Goal: Transaction & Acquisition: Purchase product/service

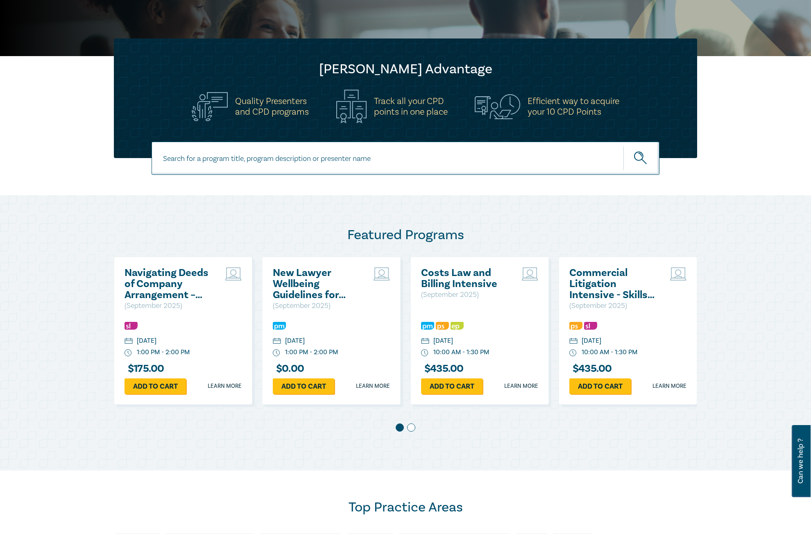
scroll to position [205, 0]
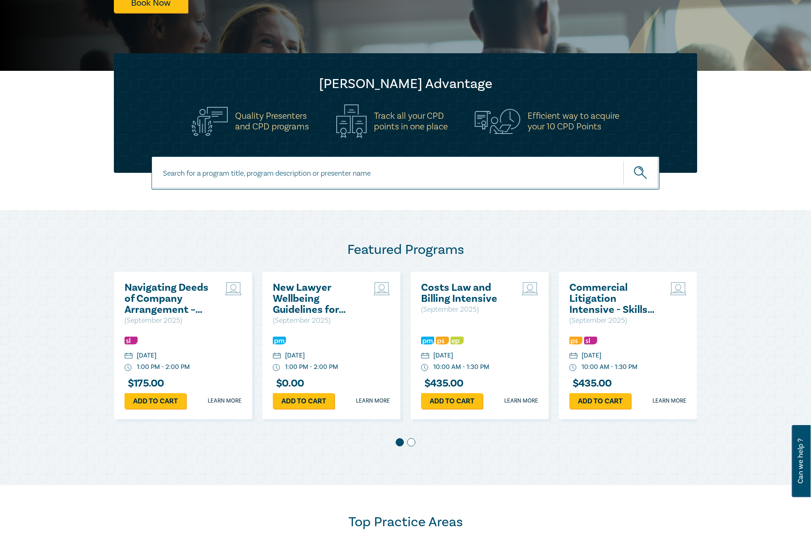
click at [361, 176] on input at bounding box center [406, 173] width 508 height 33
type input "charities"
click at [624, 161] on button "submit" at bounding box center [642, 173] width 36 height 25
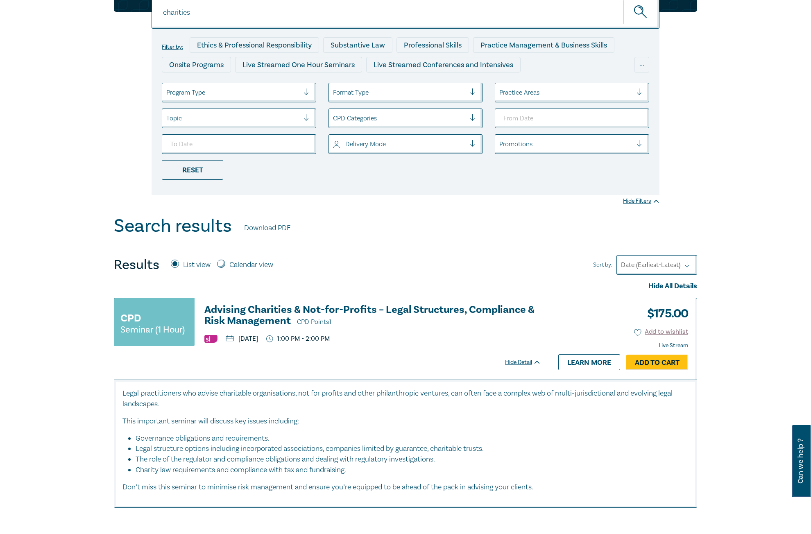
scroll to position [41, 0]
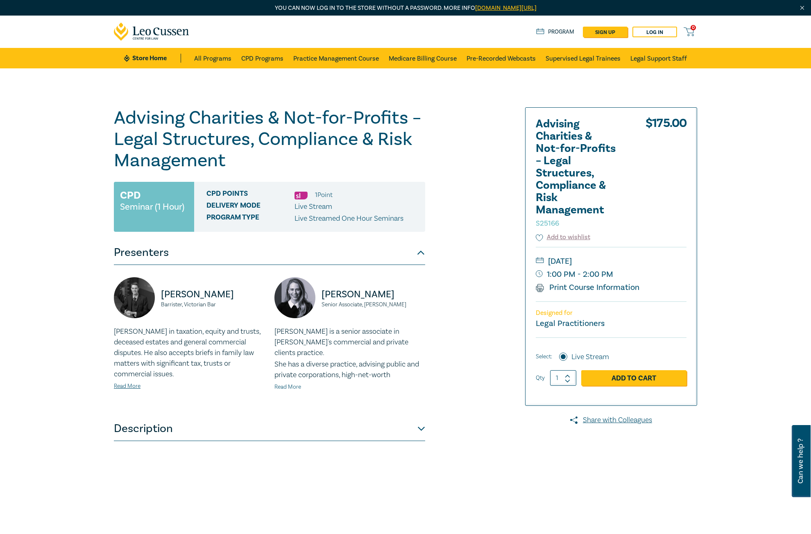
click at [299, 386] on link "Read More" at bounding box center [288, 387] width 27 height 7
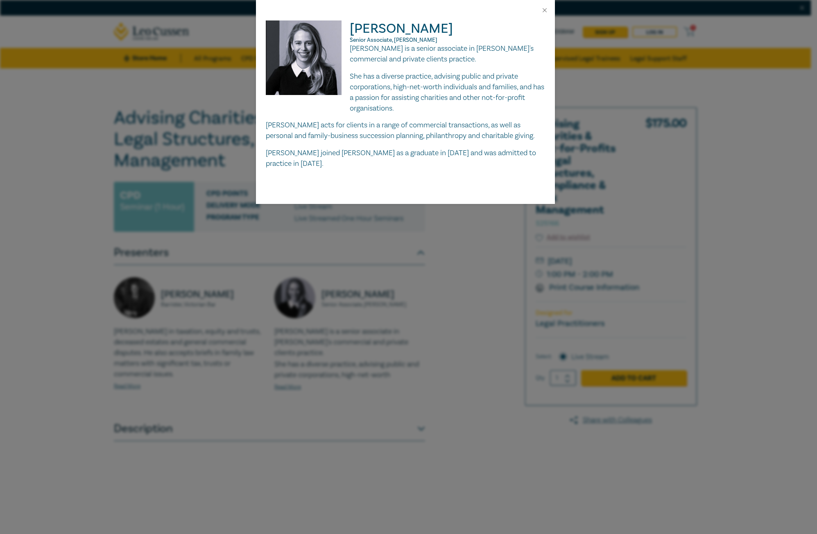
click at [351, 316] on div "[PERSON_NAME] Senior Associate, [PERSON_NAME] Leibler [PERSON_NAME] is a senior…" at bounding box center [408, 267] width 817 height 534
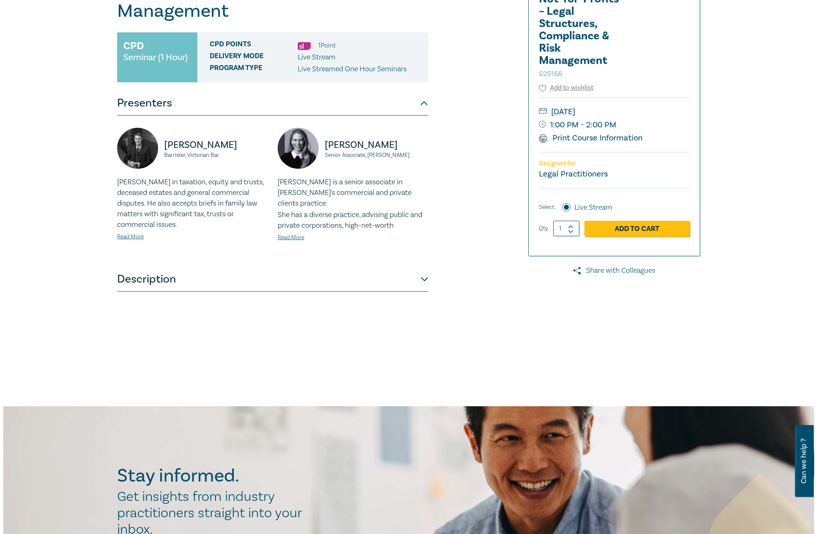
scroll to position [123, 0]
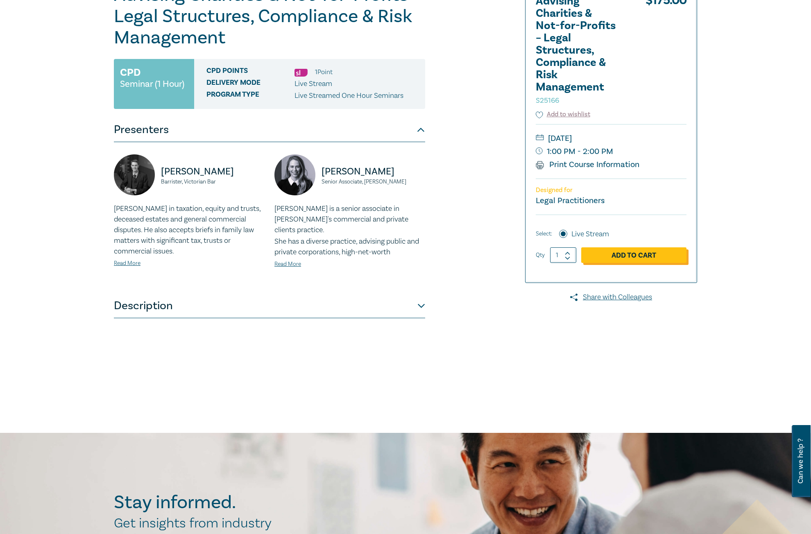
click at [631, 258] on link "Add to Cart" at bounding box center [633, 255] width 105 height 16
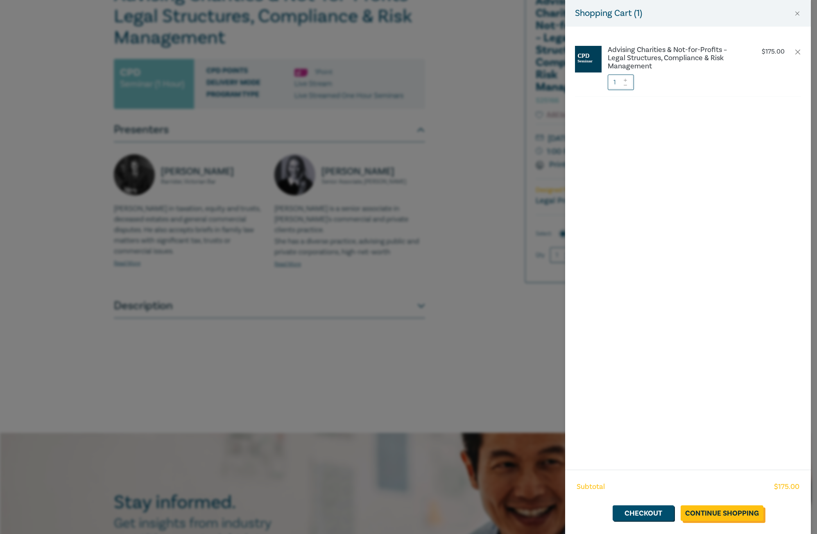
click at [721, 518] on link "Continue Shopping" at bounding box center [722, 514] width 83 height 16
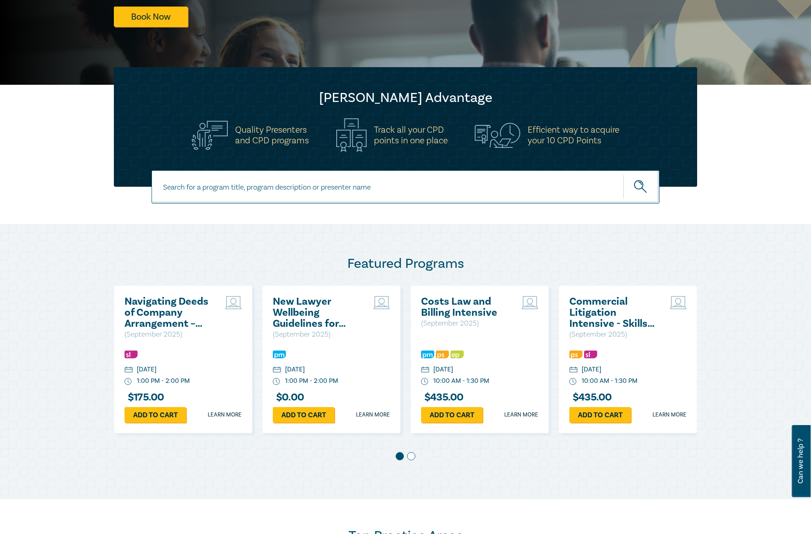
scroll to position [205, 0]
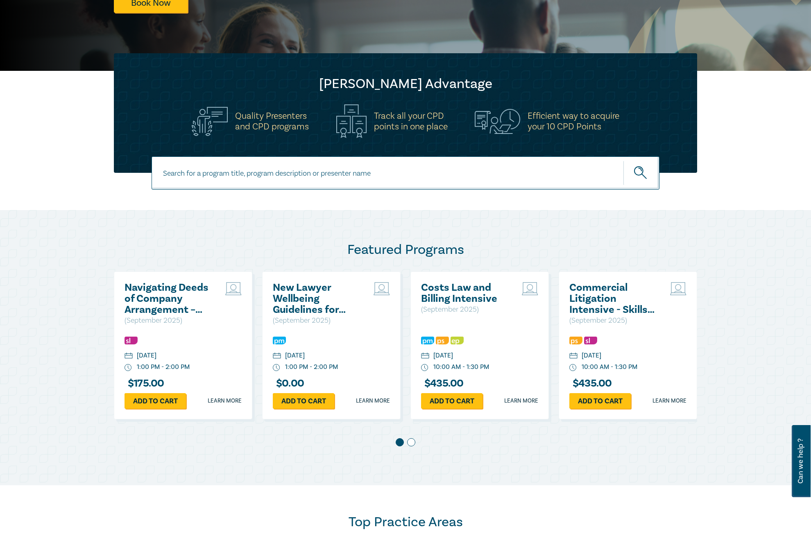
click at [160, 292] on h2 "Navigating Deeds of Company Arrangement – Strategy and Structure" at bounding box center [169, 298] width 88 height 33
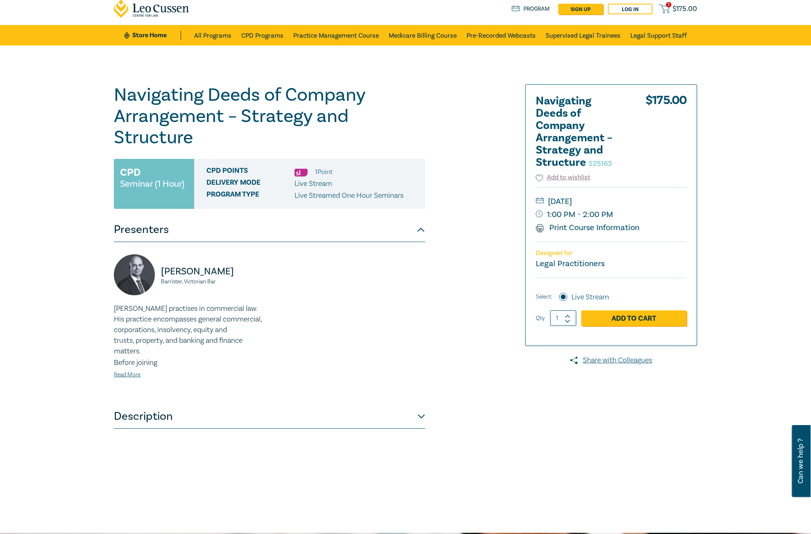
scroll to position [41, 0]
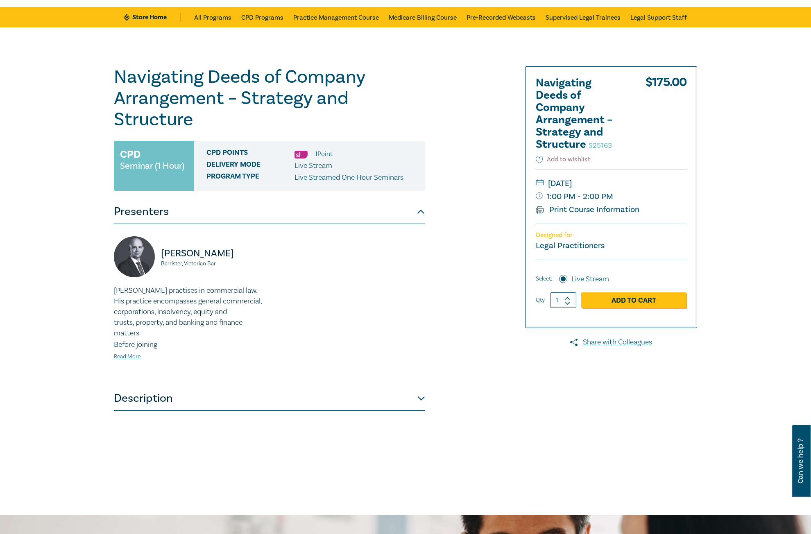
click at [217, 397] on button "Description" at bounding box center [269, 398] width 311 height 25
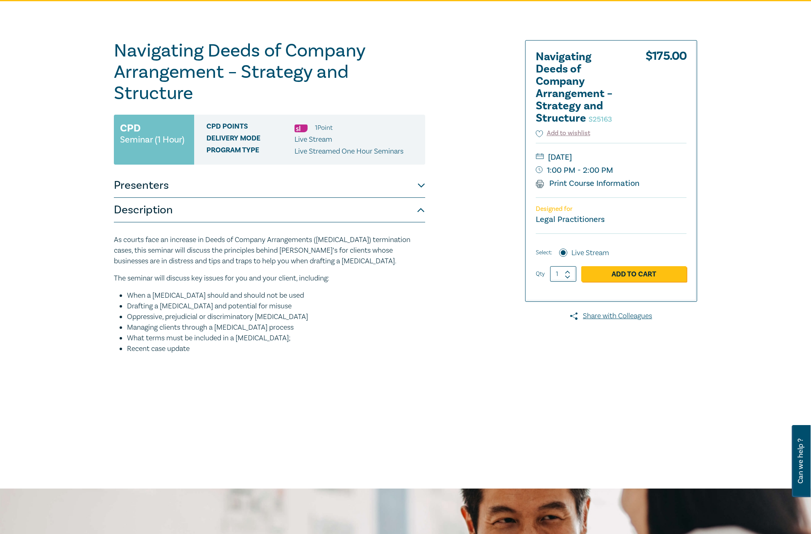
scroll to position [82, 0]
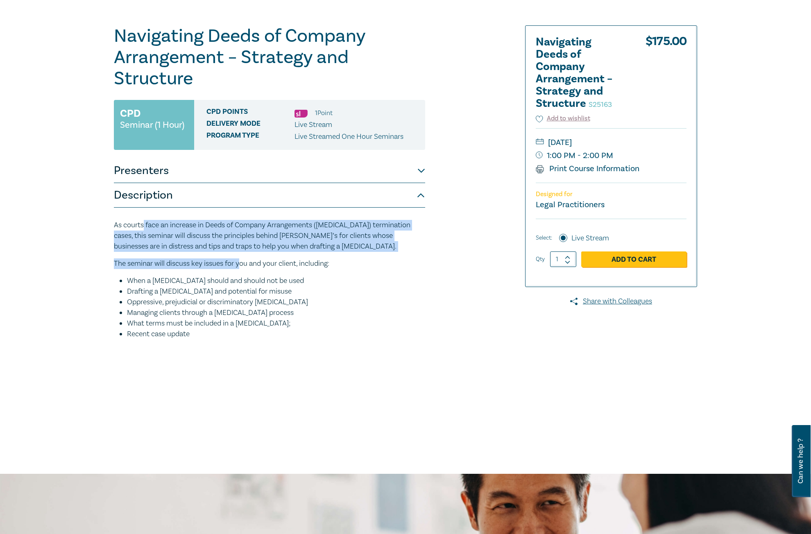
drag, startPoint x: 166, startPoint y: 227, endPoint x: 241, endPoint y: 258, distance: 80.4
click at [241, 259] on div "As courts face an increase in Deeds of Company Arrangements (DOCA) termination …" at bounding box center [269, 280] width 311 height 120
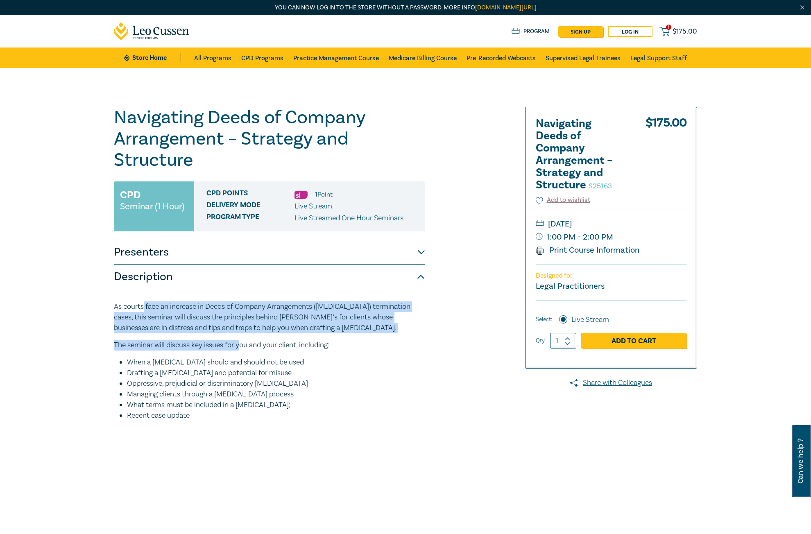
scroll to position [0, 0]
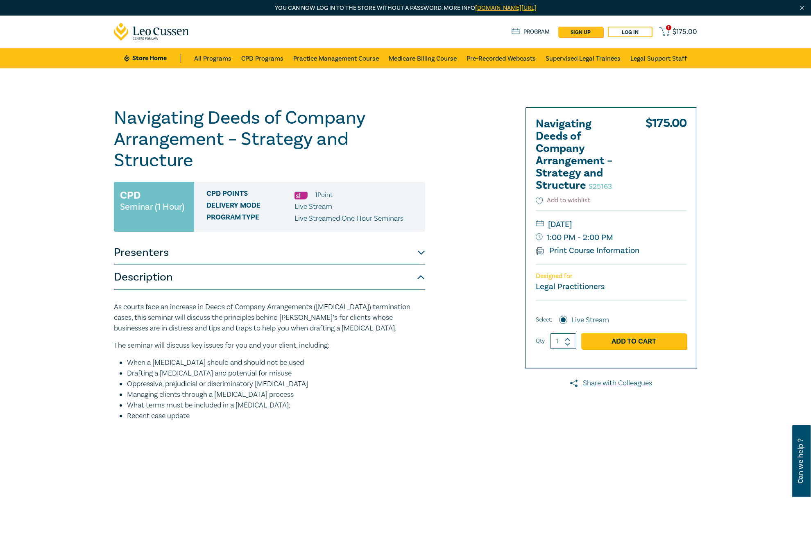
click at [437, 127] on div "Navigating Deeds of Company Arrangement – Strategy and Structure S25163 CPD Sem…" at bounding box center [306, 312] width 395 height 410
click at [278, 70] on div "Navigating Deeds of Company Arrangement – Strategy and Structure S25163 CPD Sem…" at bounding box center [405, 312] width 811 height 488
click at [275, 61] on link "CPD Programs" at bounding box center [262, 58] width 42 height 20
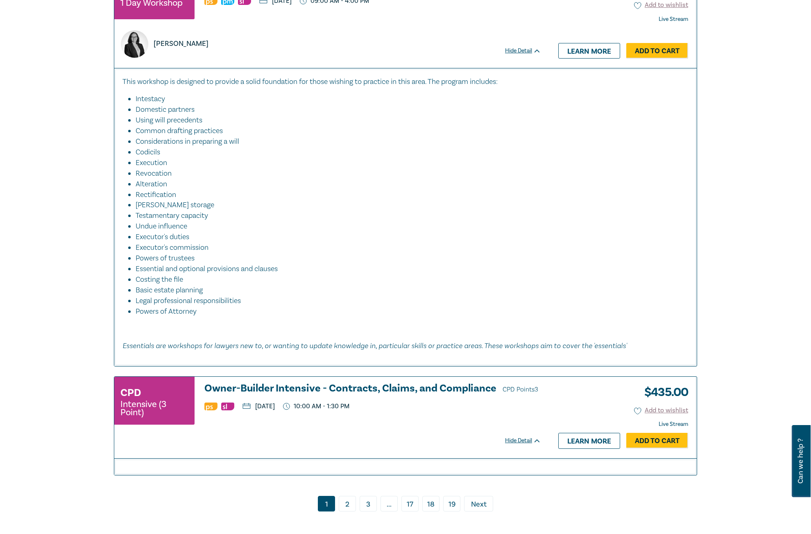
scroll to position [3565, 0]
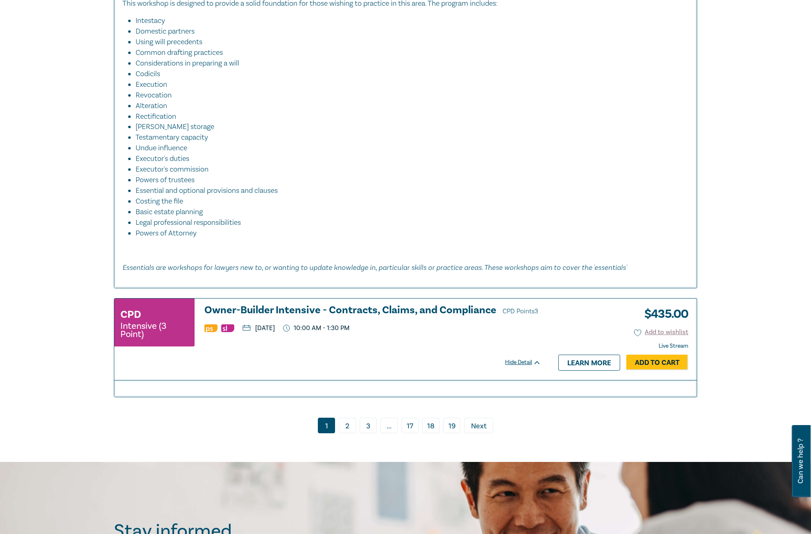
click at [346, 434] on link "2" at bounding box center [347, 426] width 17 height 16
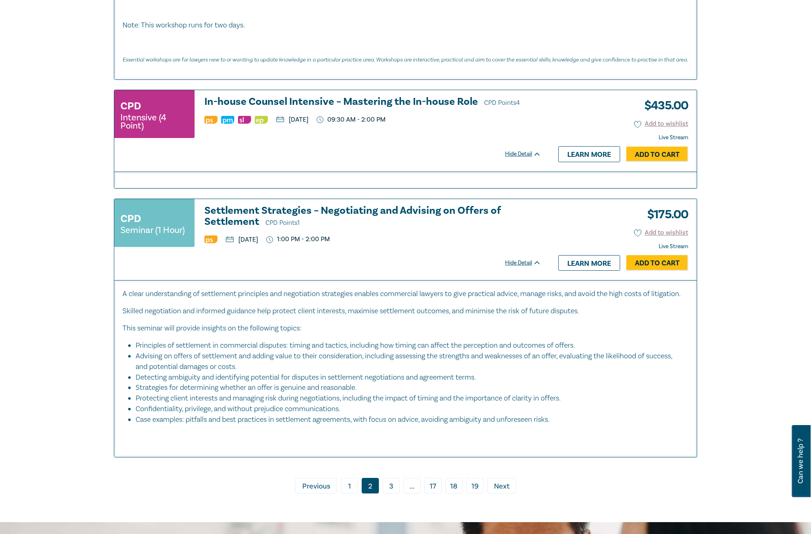
scroll to position [3401, 0]
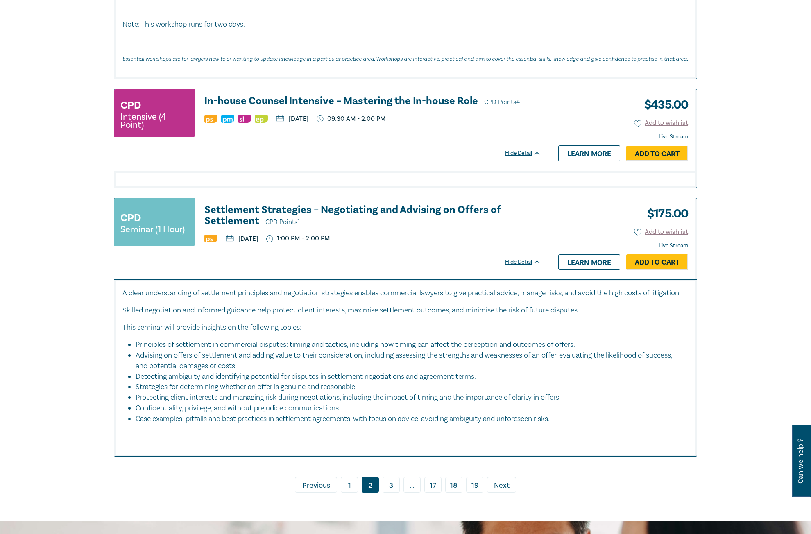
click at [392, 490] on link "3" at bounding box center [391, 485] width 17 height 16
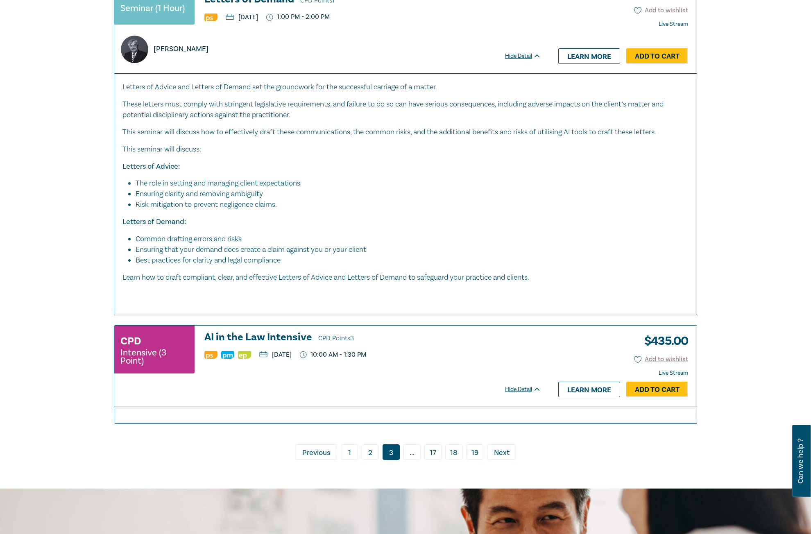
scroll to position [3729, 0]
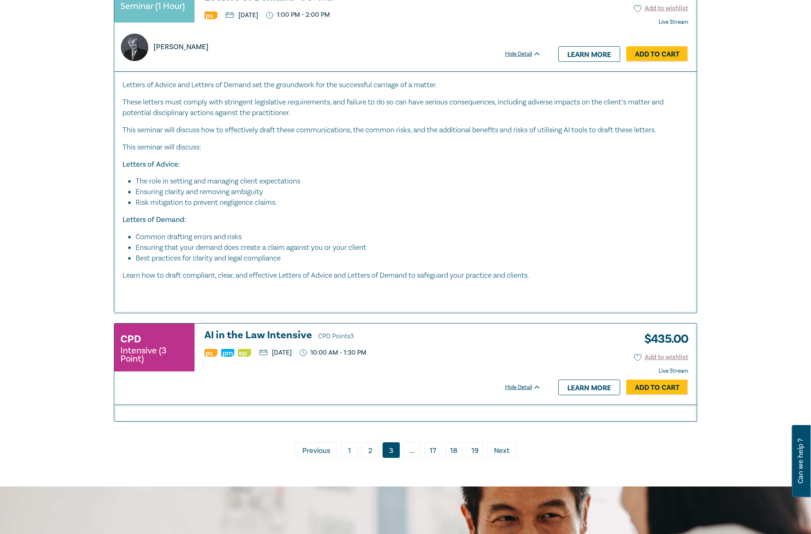
click at [409, 458] on span "..." at bounding box center [412, 451] width 17 height 16
click at [500, 456] on span "Next" at bounding box center [502, 451] width 16 height 11
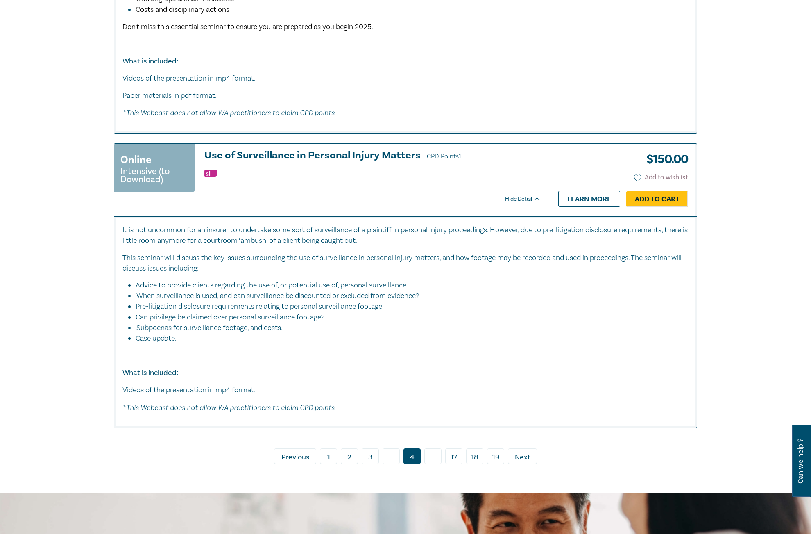
scroll to position [3360, 0]
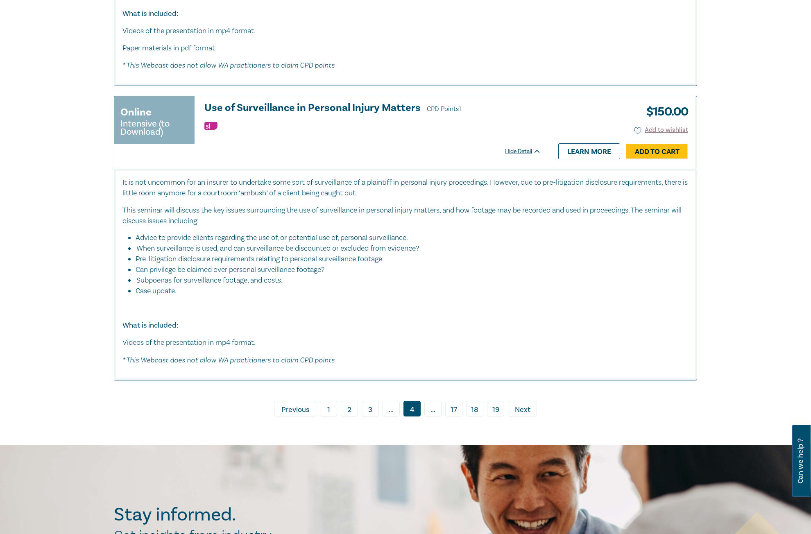
click at [532, 415] on link "› Next" at bounding box center [522, 409] width 29 height 16
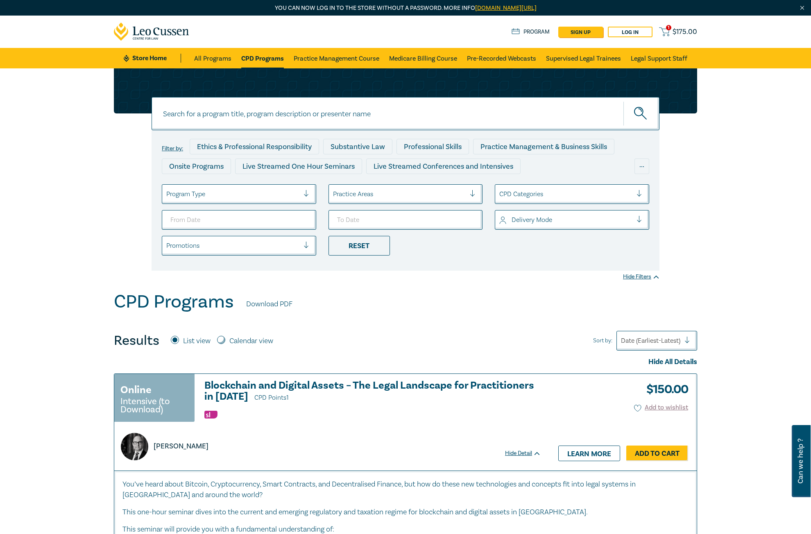
click at [373, 115] on input at bounding box center [406, 113] width 508 height 33
type input "contract"
click at [624, 101] on button "submit" at bounding box center [642, 113] width 36 height 25
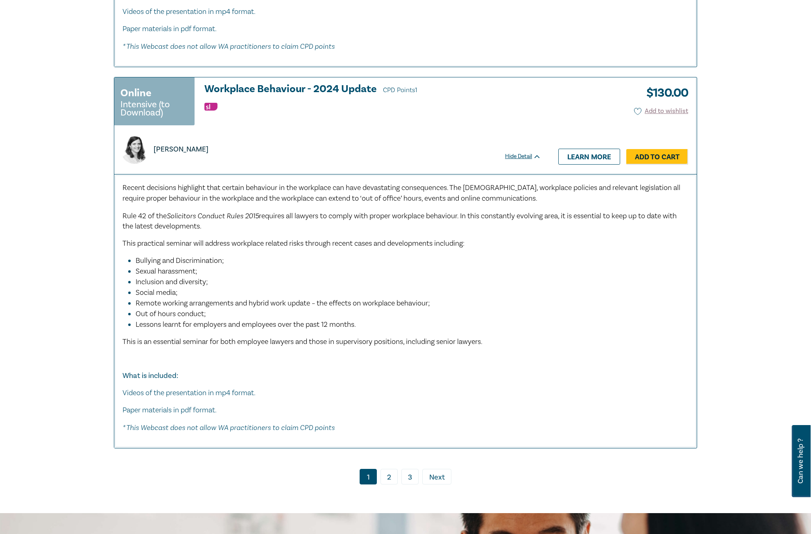
scroll to position [4057, 0]
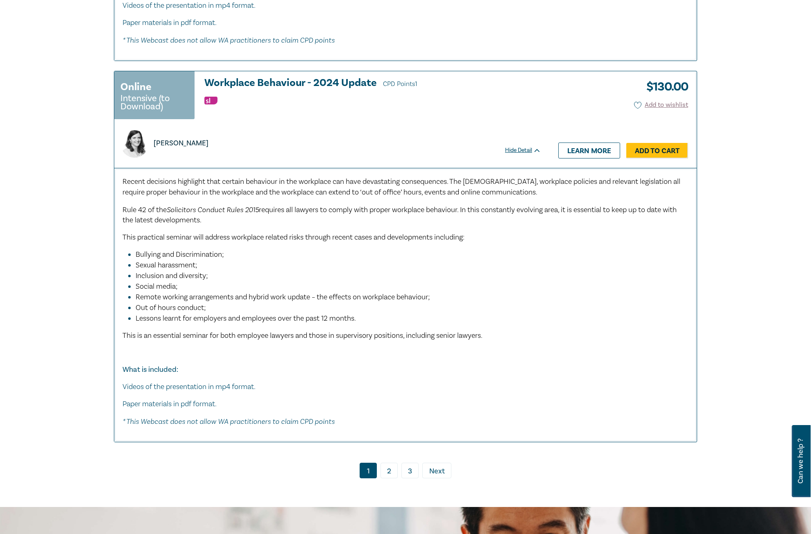
click at [384, 463] on link "2" at bounding box center [389, 471] width 17 height 16
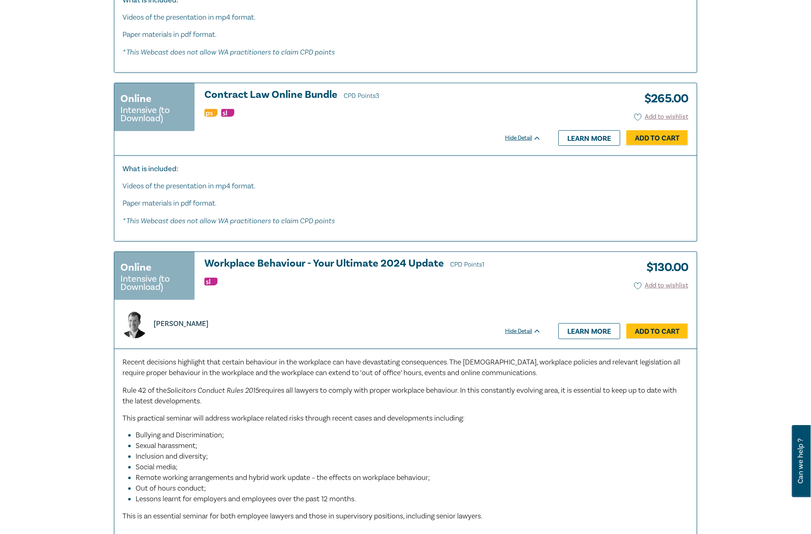
scroll to position [983, 0]
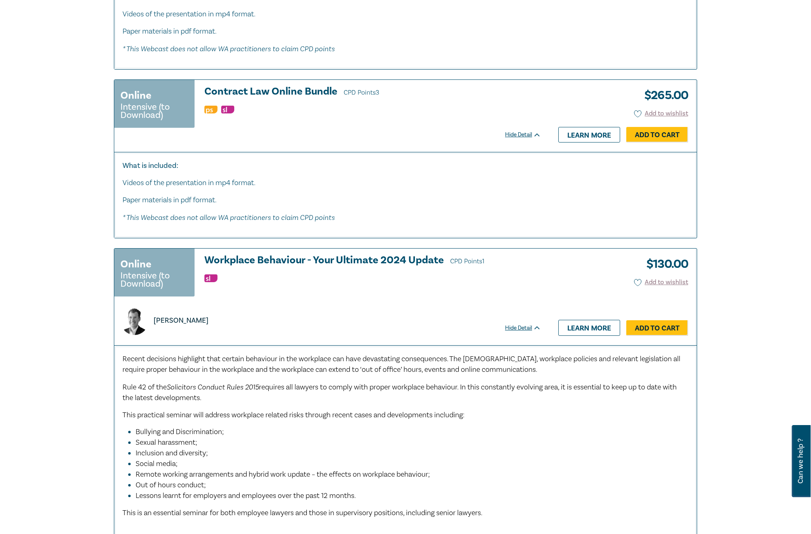
drag, startPoint x: 470, startPoint y: 248, endPoint x: 546, endPoint y: 102, distance: 164.9
click at [413, 266] on h3 "Workplace Behaviour - Your Ultimate 2024 Update CPD Points 1" at bounding box center [372, 261] width 337 height 12
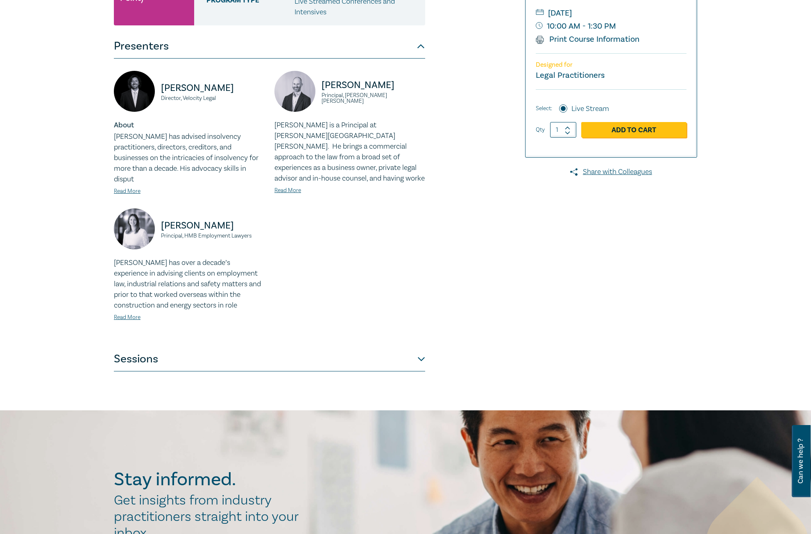
scroll to position [205, 0]
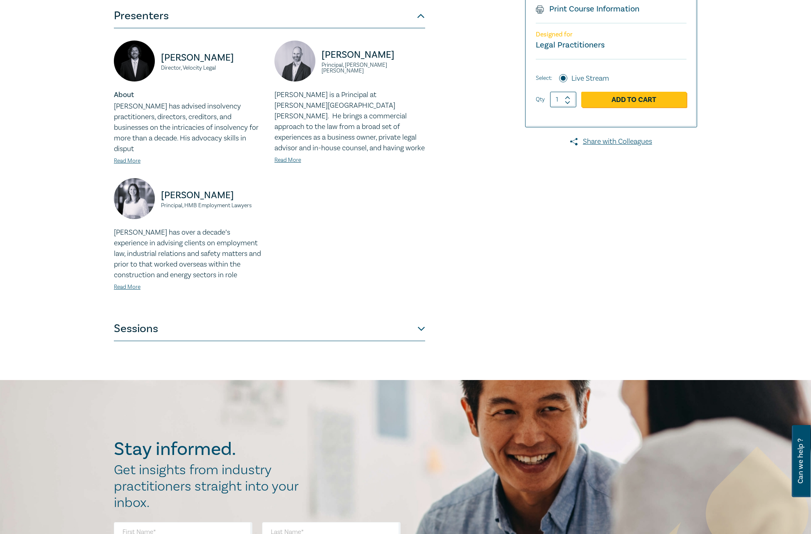
click at [180, 324] on button "Sessions" at bounding box center [269, 329] width 311 height 25
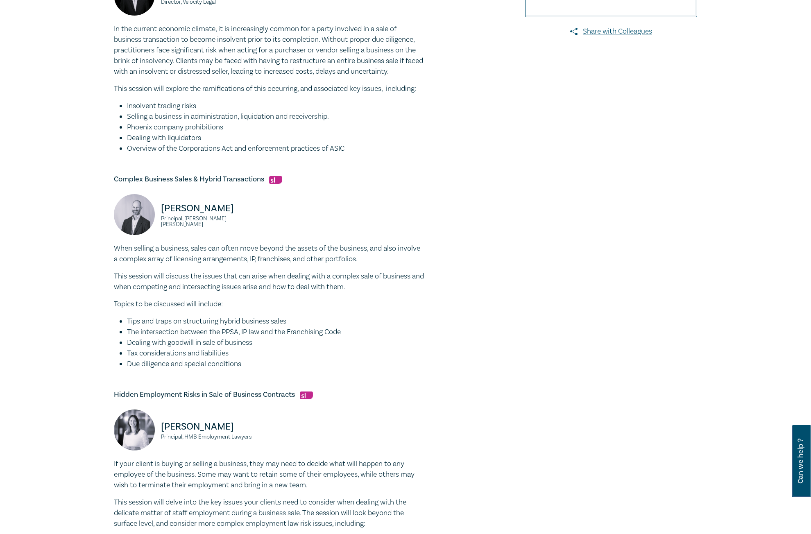
scroll to position [369, 0]
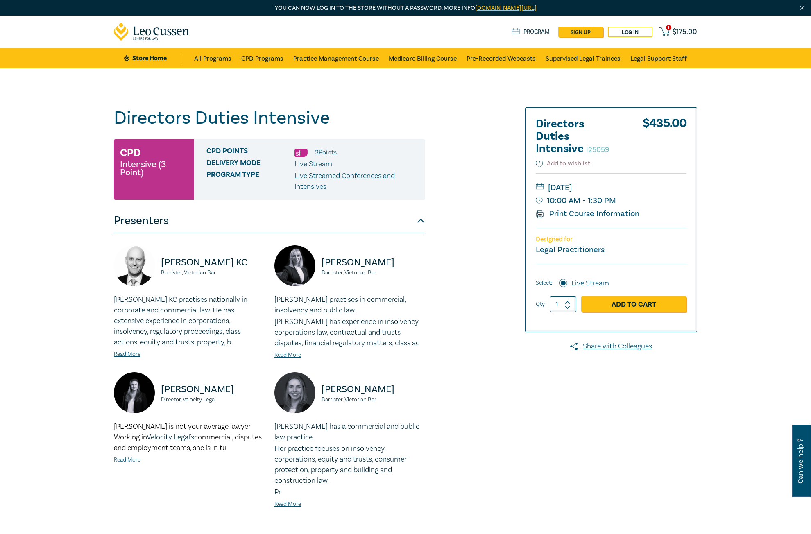
click at [134, 458] on link "Read More" at bounding box center [127, 459] width 27 height 7
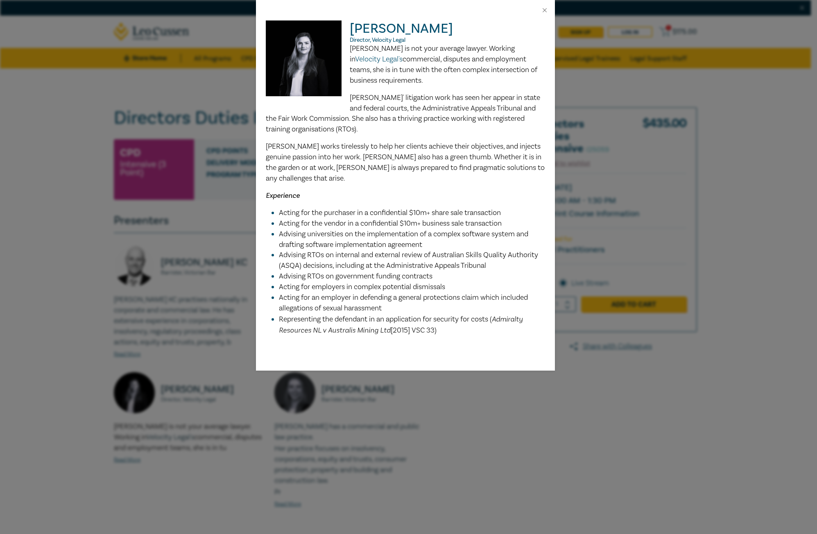
click at [164, 278] on div "[PERSON_NAME] Director, Velocity Legal [PERSON_NAME] is not your average lawyer…" at bounding box center [408, 267] width 817 height 534
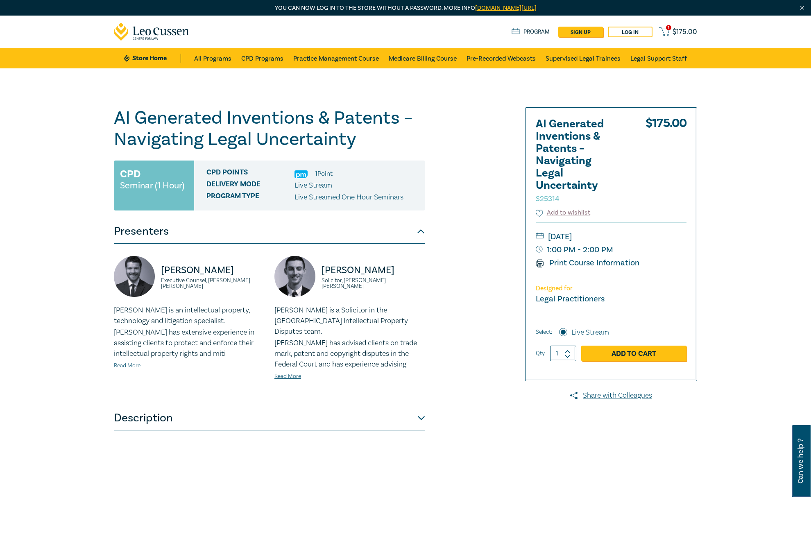
click at [363, 406] on button "Description" at bounding box center [269, 418] width 311 height 25
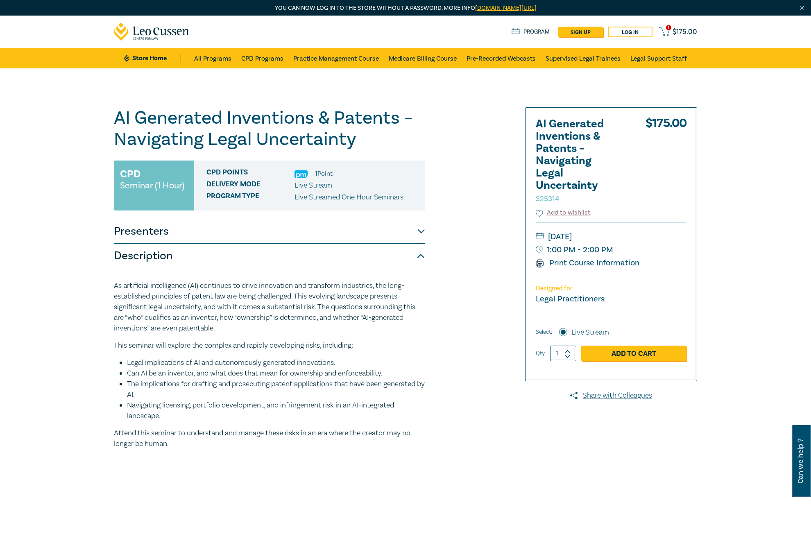
click at [396, 229] on button "Presenters" at bounding box center [269, 231] width 311 height 25
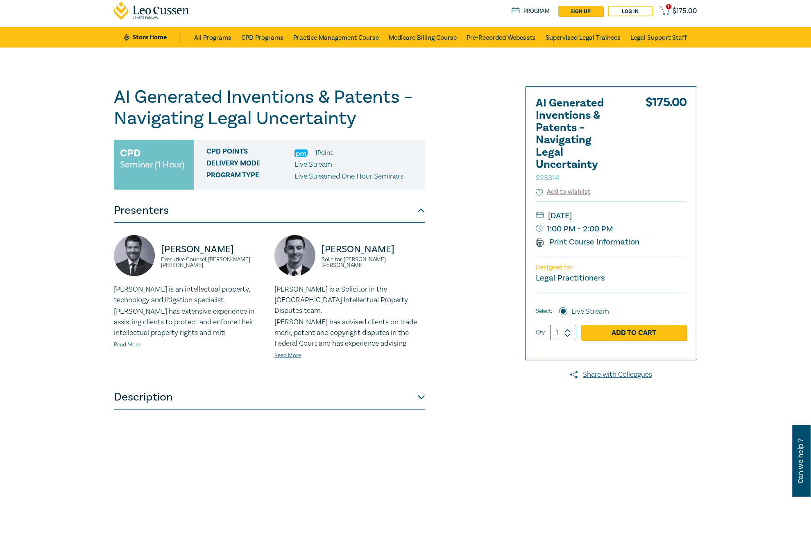
scroll to position [41, 0]
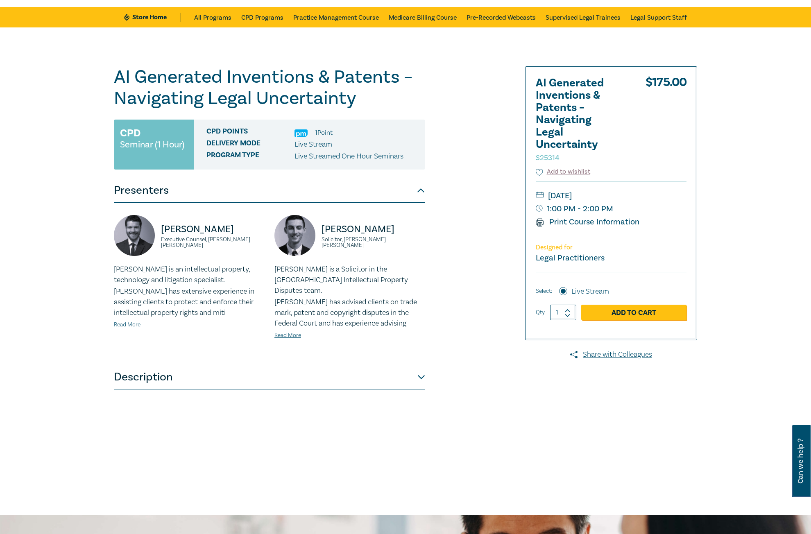
click at [293, 320] on div "[PERSON_NAME] is a Solicitor in the [GEOGRAPHIC_DATA] Intellectual Property Dis…" at bounding box center [350, 302] width 151 height 76
click at [293, 332] on link "Read More" at bounding box center [288, 335] width 27 height 7
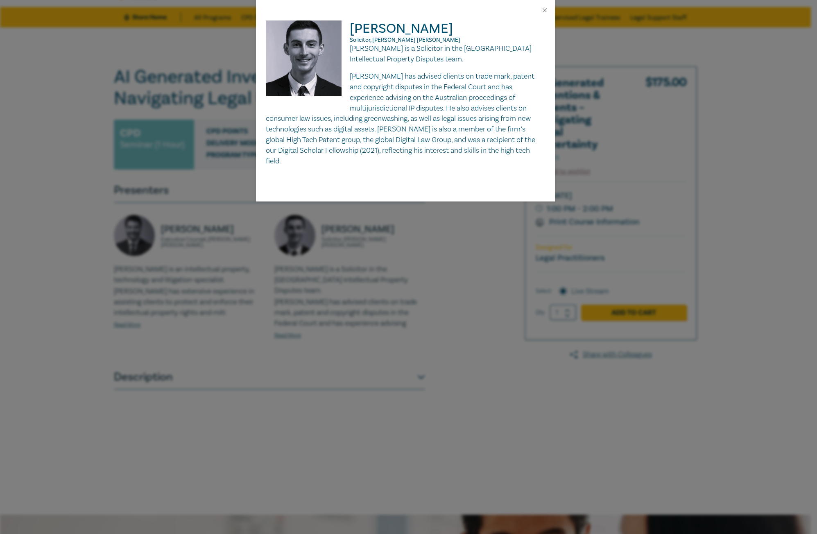
click at [327, 352] on div "[PERSON_NAME] Solicitor, [PERSON_NAME] [PERSON_NAME] is a Solicitor in the Sydn…" at bounding box center [408, 267] width 817 height 534
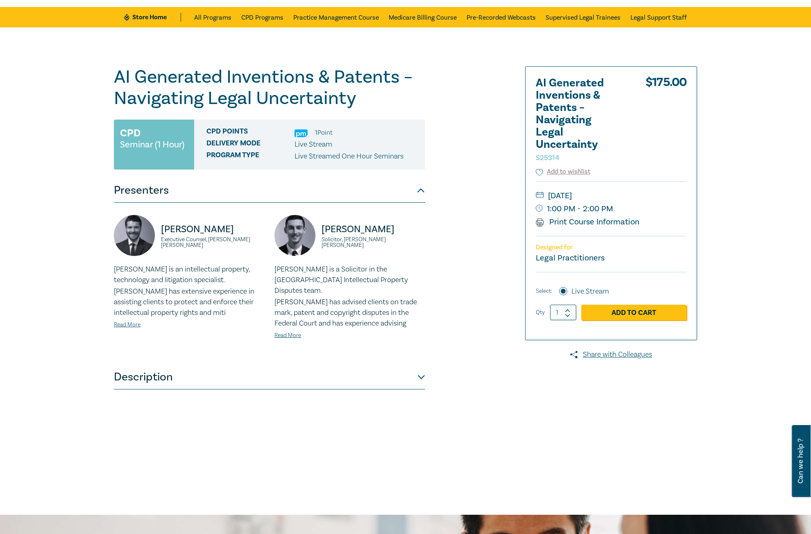
click at [318, 366] on button "Description" at bounding box center [269, 377] width 311 height 25
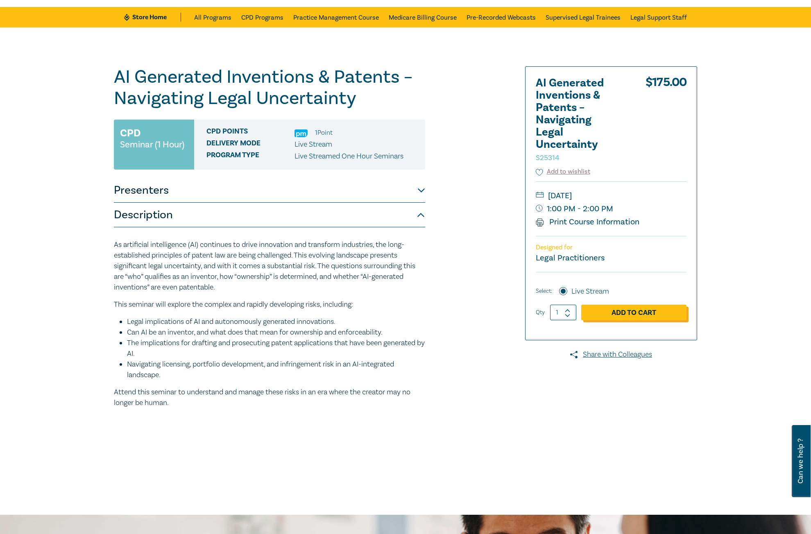
click at [643, 308] on link "Add to Cart" at bounding box center [633, 313] width 105 height 16
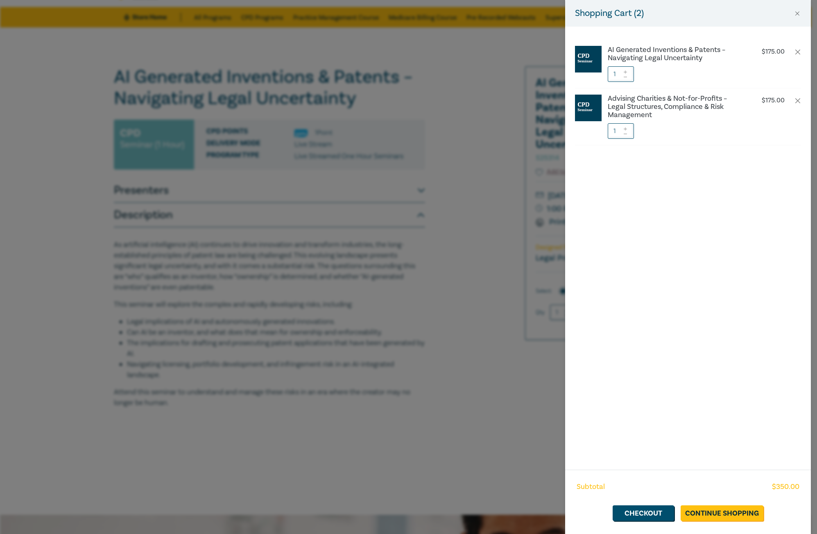
click at [328, 232] on div "Shopping Cart ( 2 ) AI Generated Inventions & Patents – Navigating Legal Uncert…" at bounding box center [408, 267] width 817 height 534
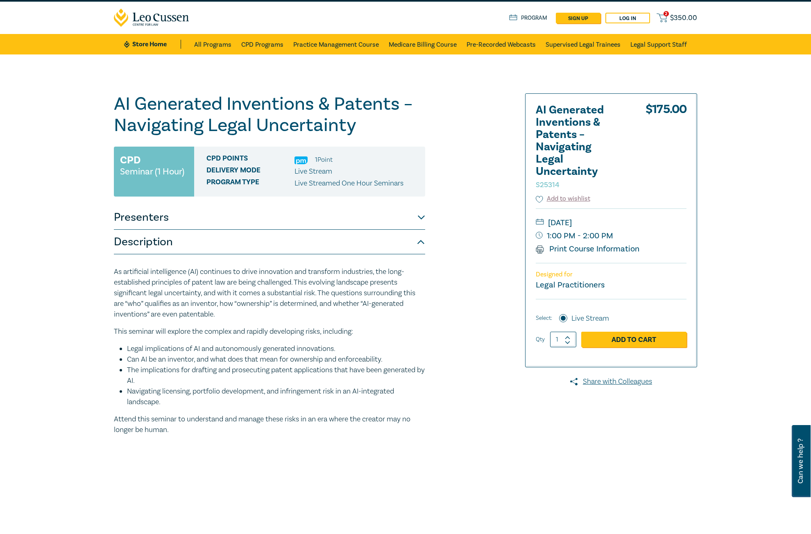
scroll to position [0, 0]
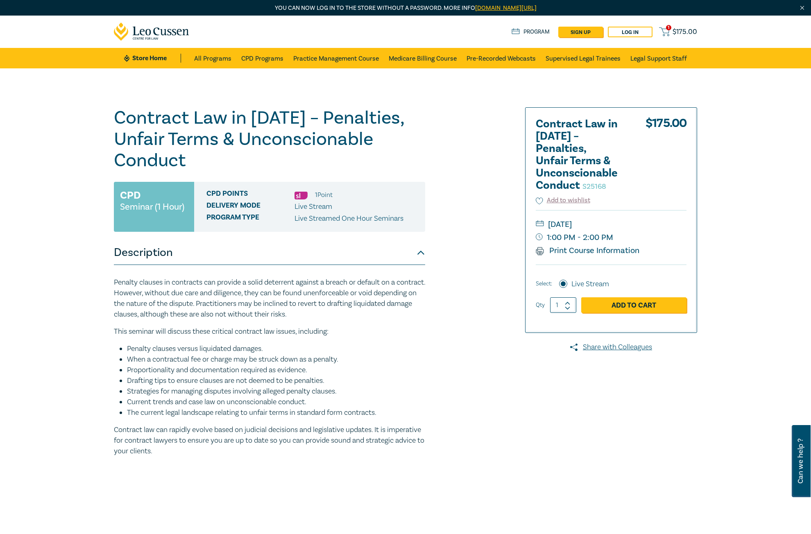
click at [692, 32] on span "$ 175.00" at bounding box center [685, 31] width 25 height 9
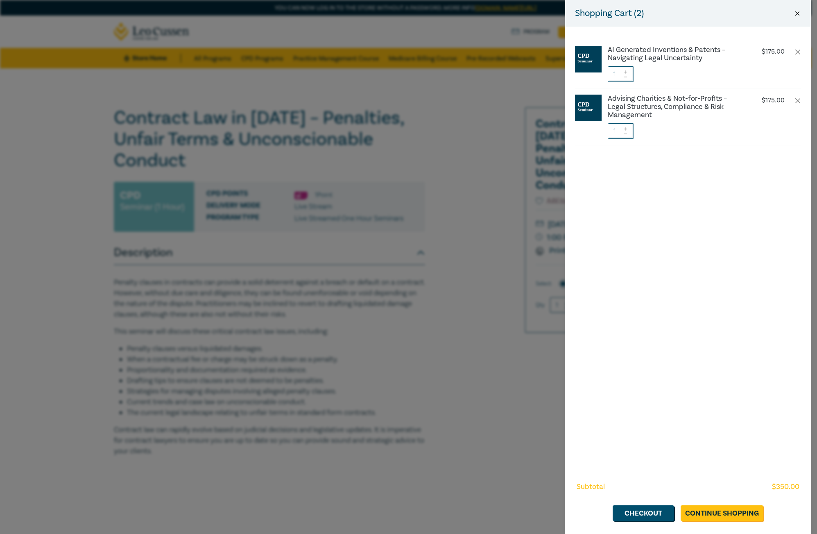
click at [798, 12] on button "Close" at bounding box center [797, 13] width 7 height 7
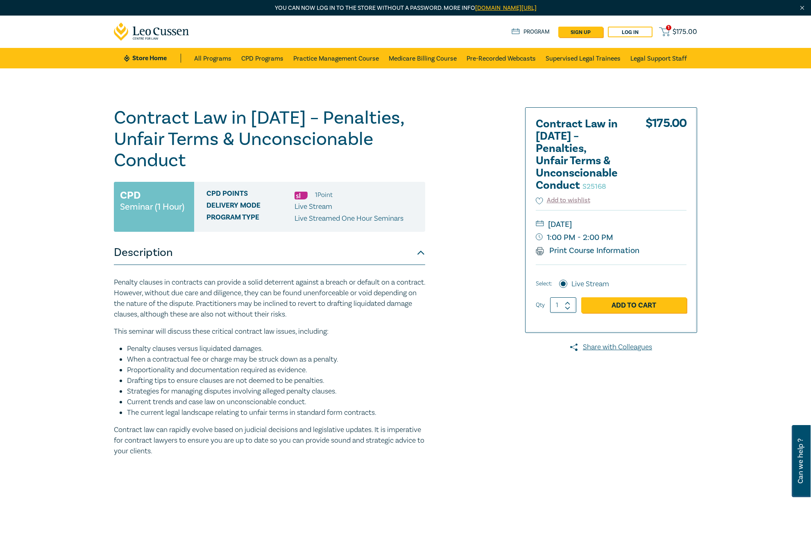
click at [678, 30] on span "$ 175.00" at bounding box center [685, 31] width 25 height 9
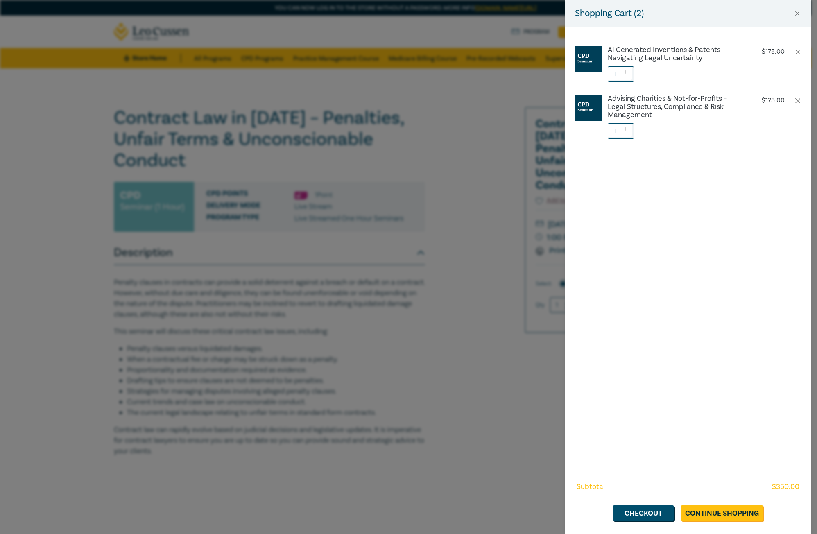
click at [401, 204] on div "Shopping Cart ( 2 ) AI Generated Inventions & Patents – Navigating Legal Uncert…" at bounding box center [408, 267] width 817 height 534
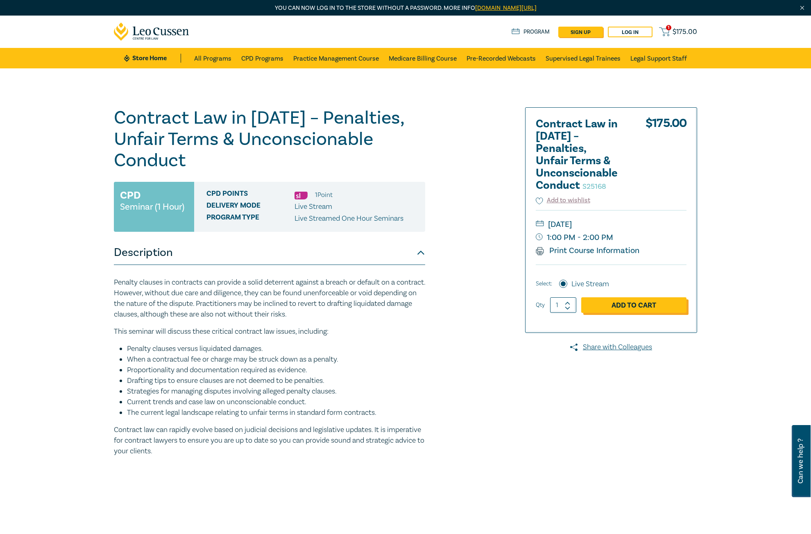
click at [623, 310] on link "Add to Cart" at bounding box center [633, 305] width 105 height 16
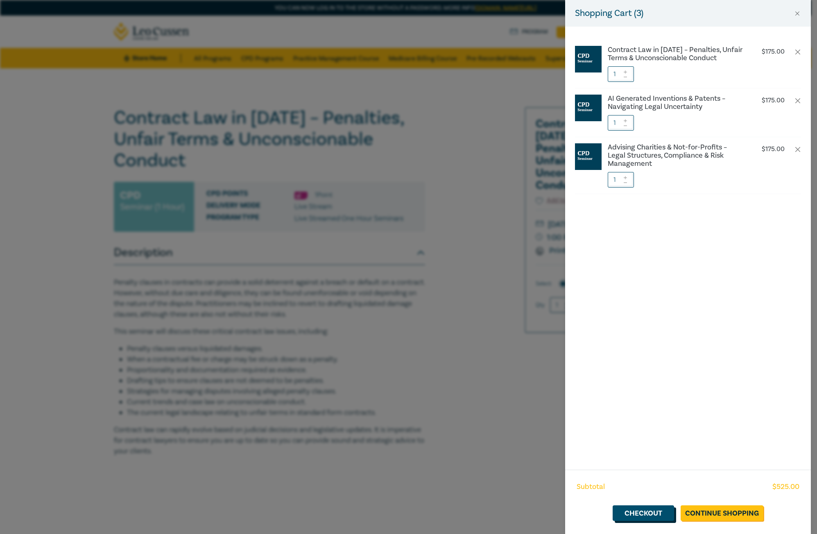
click at [664, 514] on link "Checkout" at bounding box center [643, 514] width 61 height 16
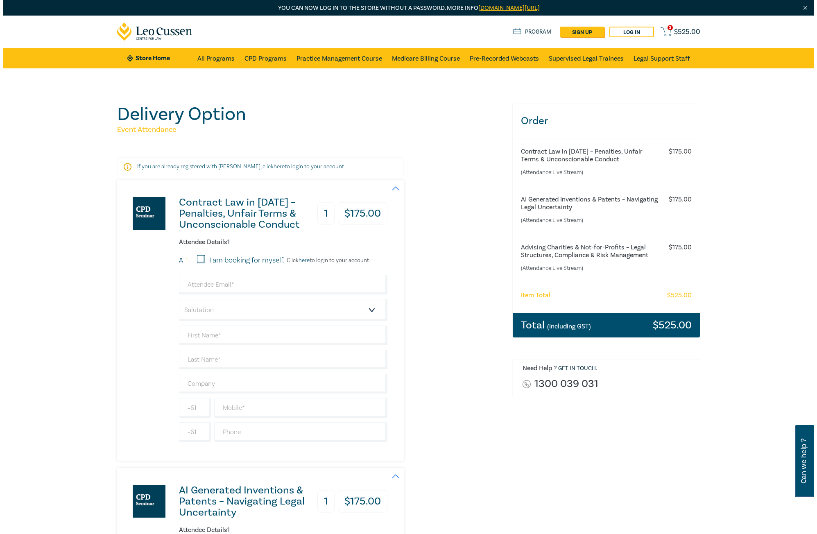
scroll to position [41, 0]
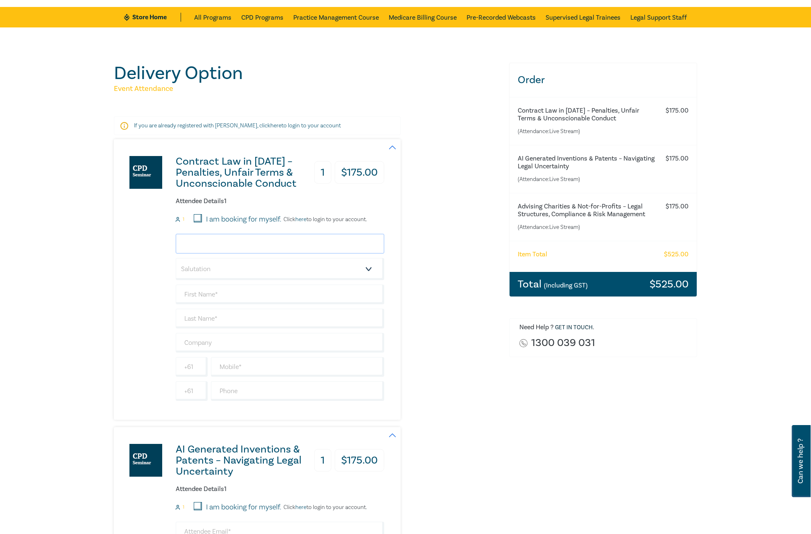
click at [311, 239] on input "email" at bounding box center [280, 244] width 209 height 20
type input "[PERSON_NAME][EMAIL_ADDRESS][DOMAIN_NAME]"
type input "[PERSON_NAME]"
type input "Velocity Legal"
click at [197, 216] on input "I am booking for myself." at bounding box center [198, 218] width 8 height 8
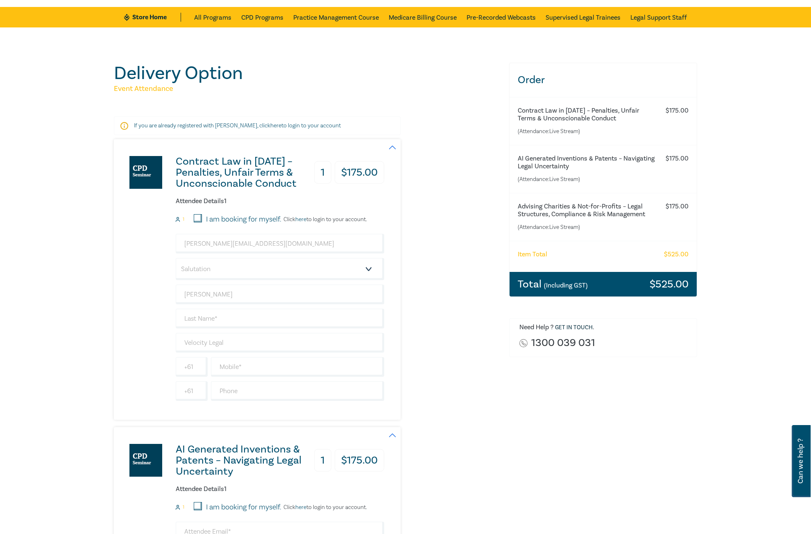
checkbox input "true"
click at [300, 221] on link "here" at bounding box center [300, 219] width 11 height 7
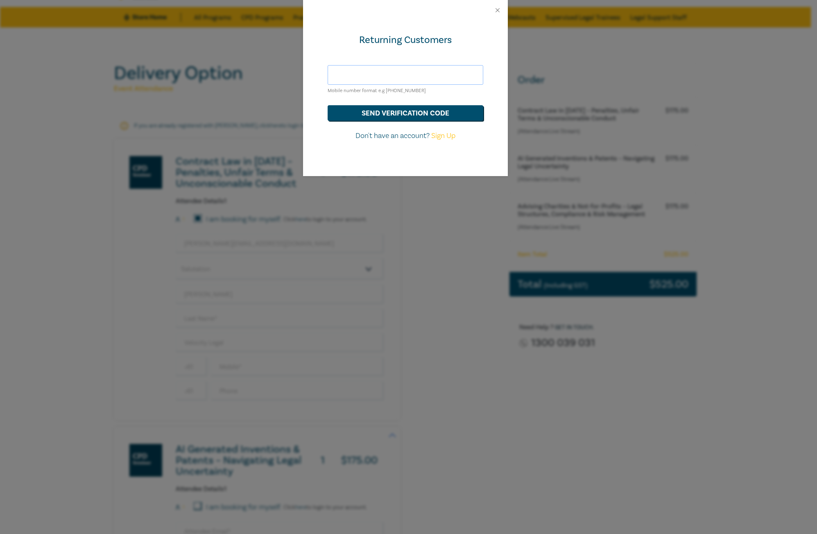
click at [367, 74] on input "text" at bounding box center [406, 75] width 156 height 20
type input "[PERSON_NAME][EMAIL_ADDRESS][DOMAIN_NAME]"
click at [396, 110] on button "send verification code" at bounding box center [406, 113] width 156 height 16
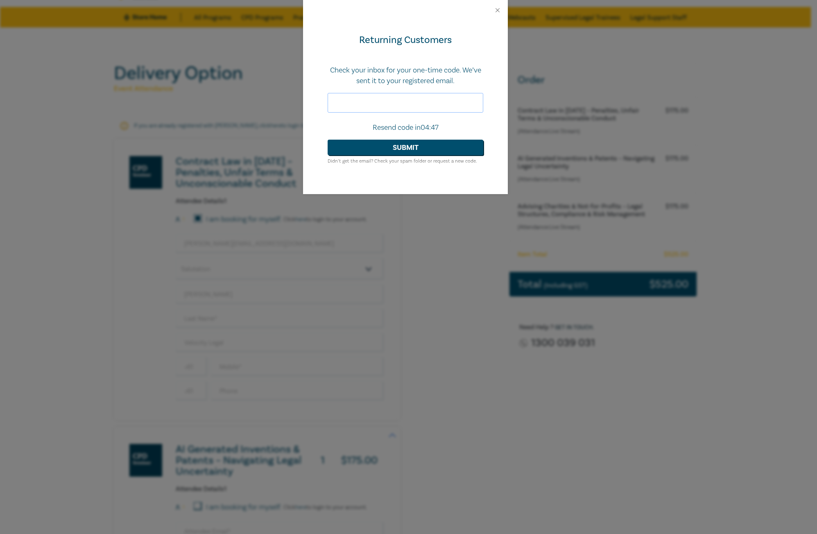
click at [429, 103] on input "text" at bounding box center [406, 103] width 156 height 20
paste input "638041"
type input "638041"
drag, startPoint x: 485, startPoint y: 127, endPoint x: 455, endPoint y: 140, distance: 32.0
click at [485, 127] on div "Returning Customers Check your inbox for your one-time code. We’ve sent it to y…" at bounding box center [405, 107] width 205 height 174
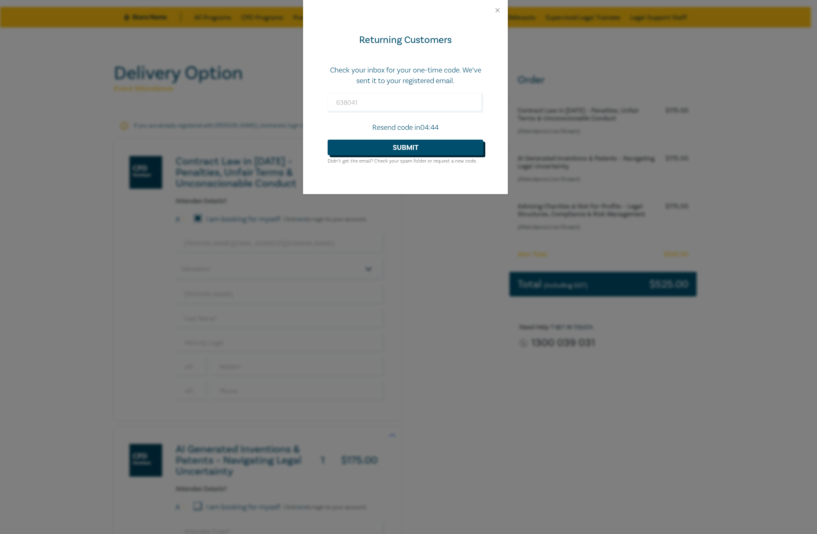
click at [395, 151] on button "Submit" at bounding box center [406, 148] width 156 height 16
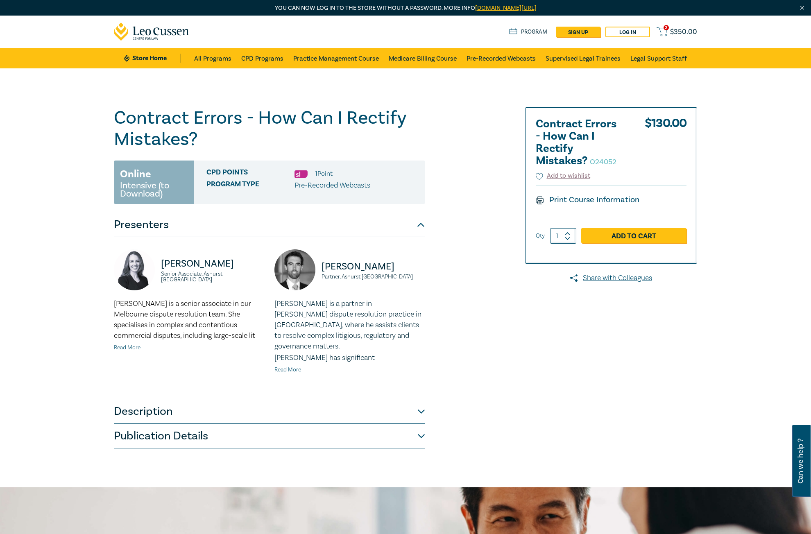
click at [380, 400] on button "Description" at bounding box center [269, 412] width 311 height 25
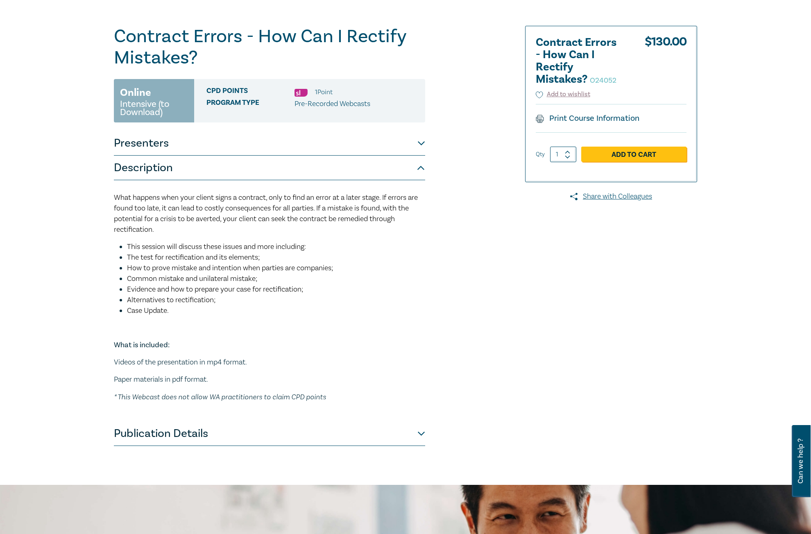
scroll to position [82, 0]
click at [391, 438] on button "Publication Details" at bounding box center [269, 433] width 311 height 25
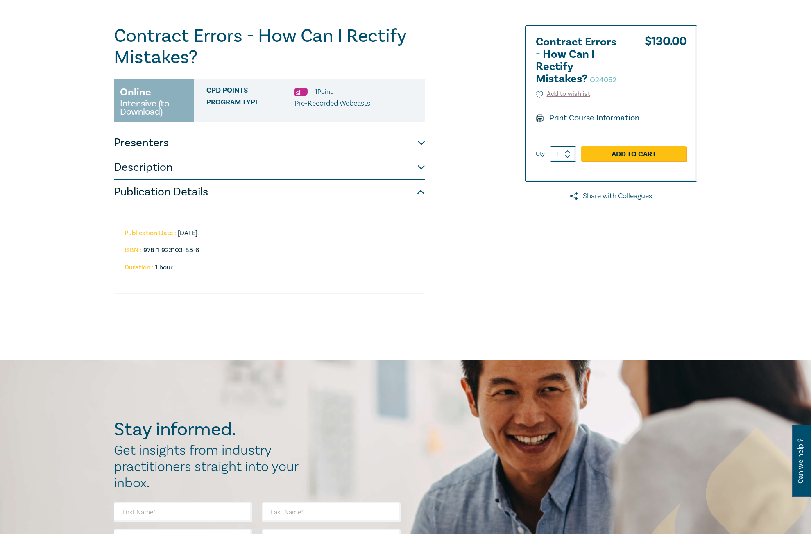
click at [338, 166] on button "Description" at bounding box center [269, 167] width 311 height 25
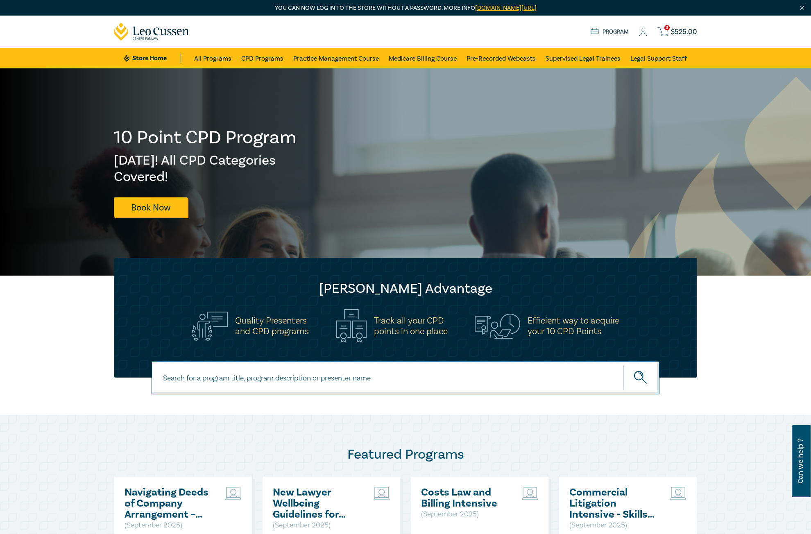
click at [683, 30] on span "$ 525.00" at bounding box center [684, 31] width 26 height 9
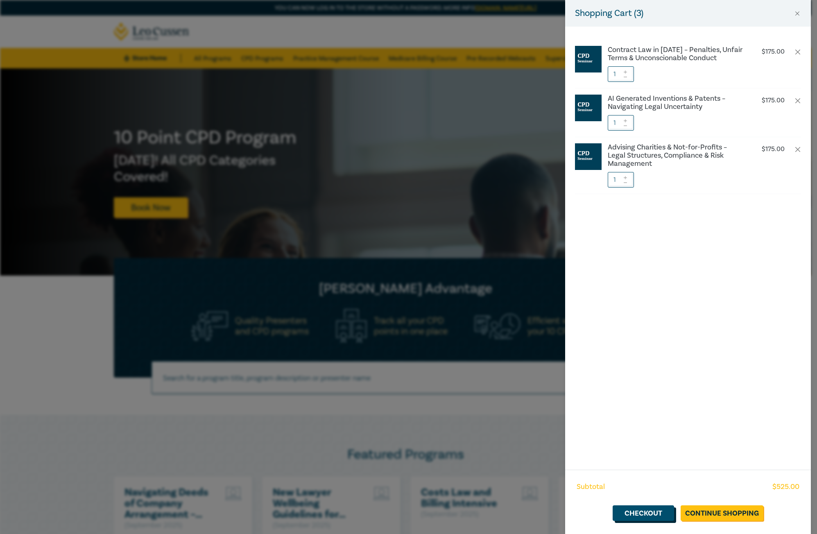
click at [646, 510] on link "Checkout" at bounding box center [643, 514] width 61 height 16
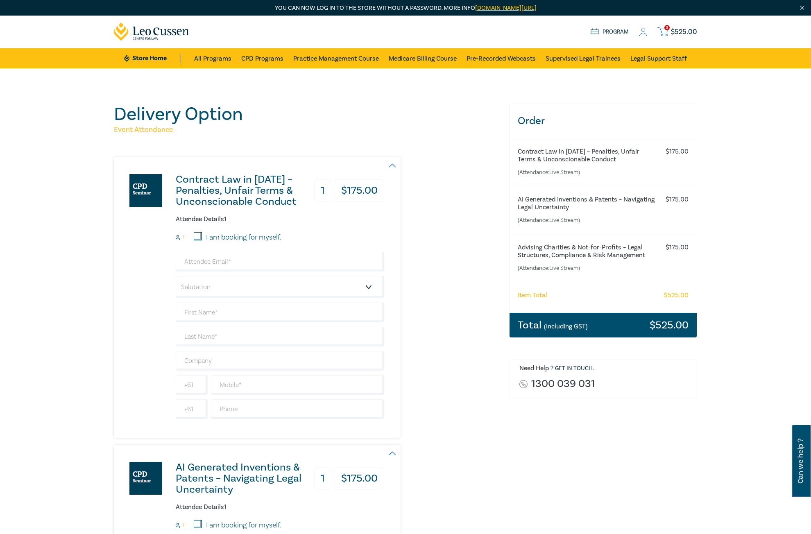
click at [200, 233] on input "I am booking for myself." at bounding box center [198, 236] width 8 height 8
checkbox input "true"
type input "[PERSON_NAME][EMAIL_ADDRESS][DOMAIN_NAME]"
type input "[PERSON_NAME]"
type input "Nie"
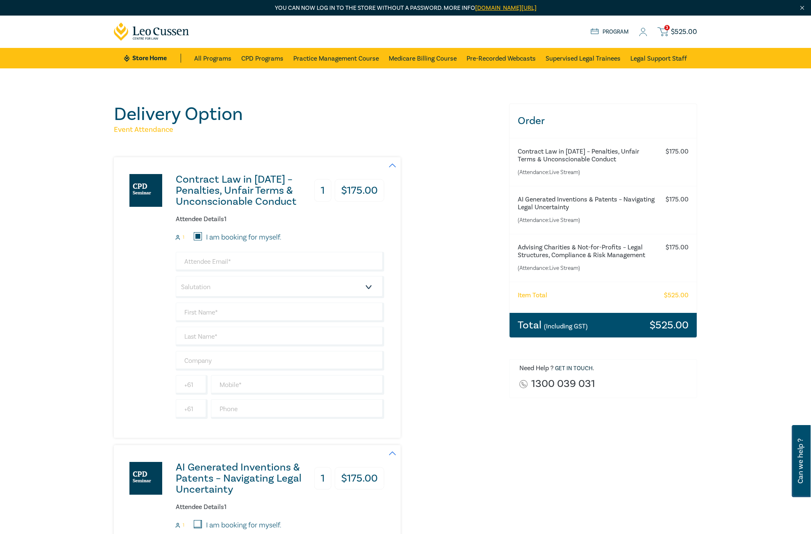
type input "468441772"
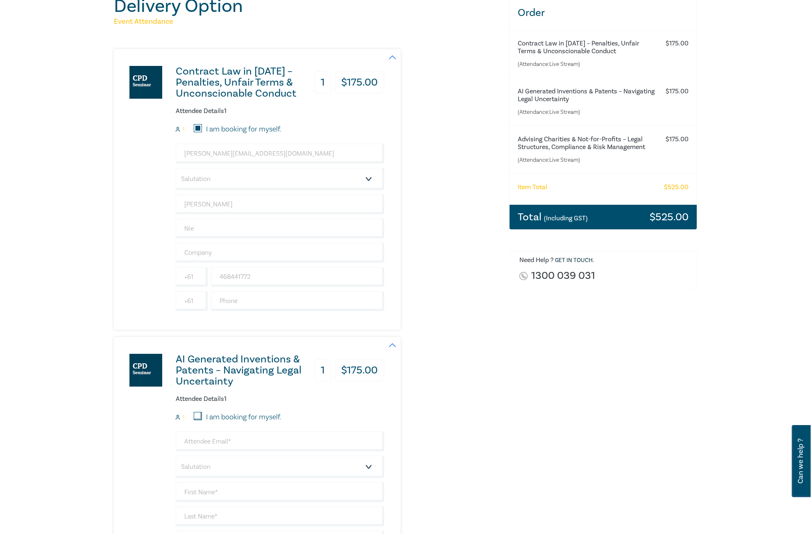
scroll to position [123, 0]
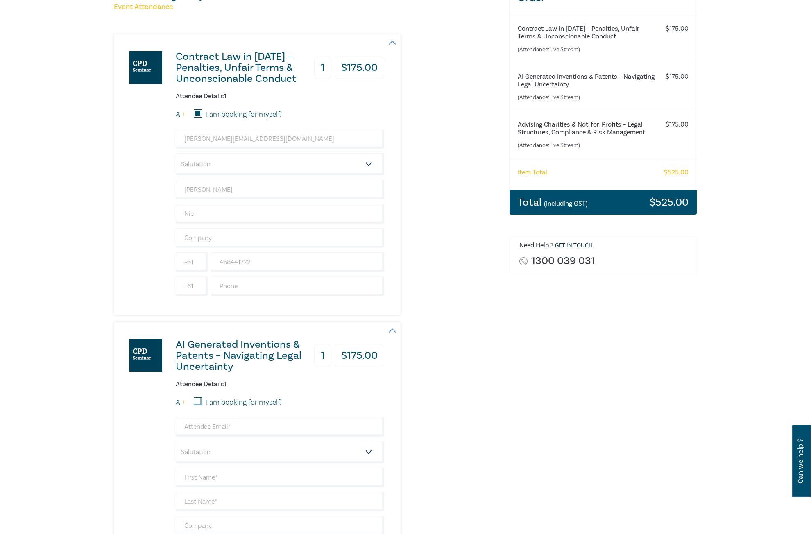
click at [199, 400] on input "I am booking for myself." at bounding box center [198, 401] width 8 height 8
checkbox input "true"
type input "[PERSON_NAME][EMAIL_ADDRESS][DOMAIN_NAME]"
type input "[PERSON_NAME]"
type input "Nie"
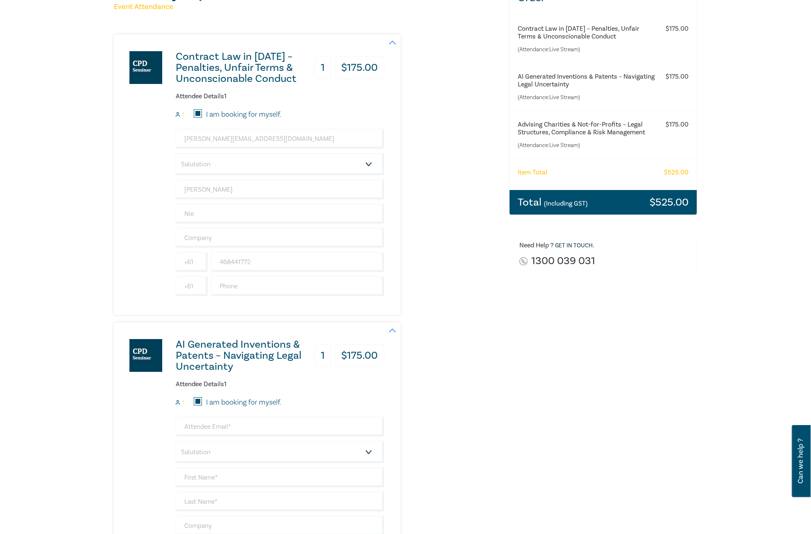
type input "468441772"
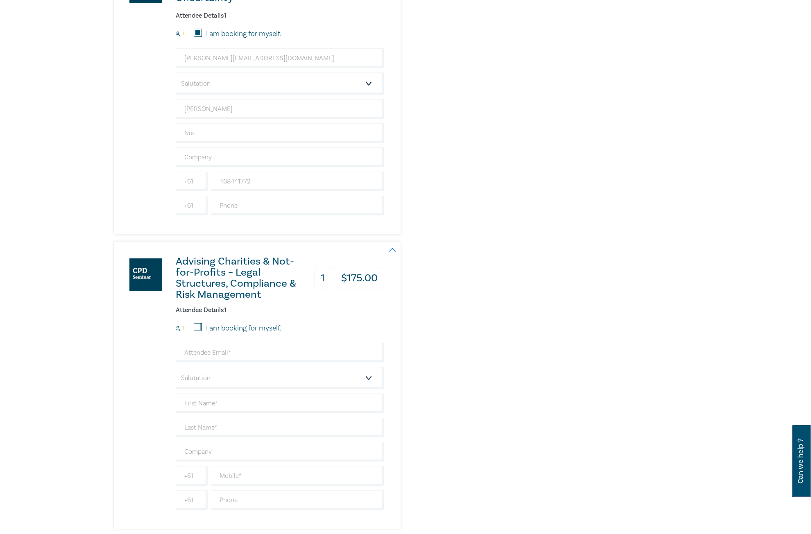
click at [198, 323] on input "I am booking for myself." at bounding box center [198, 327] width 8 height 8
checkbox input "true"
type input "[PERSON_NAME][EMAIL_ADDRESS][DOMAIN_NAME]"
type input "[PERSON_NAME]"
type input "Nie"
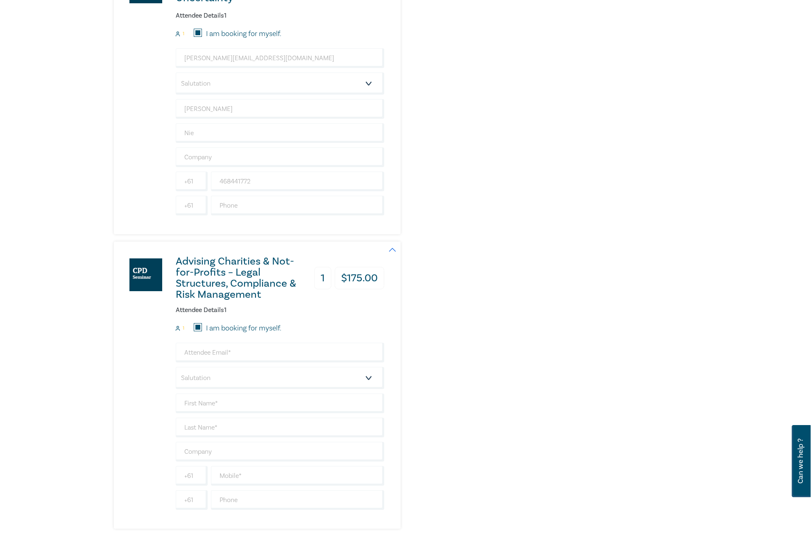
type input "468441772"
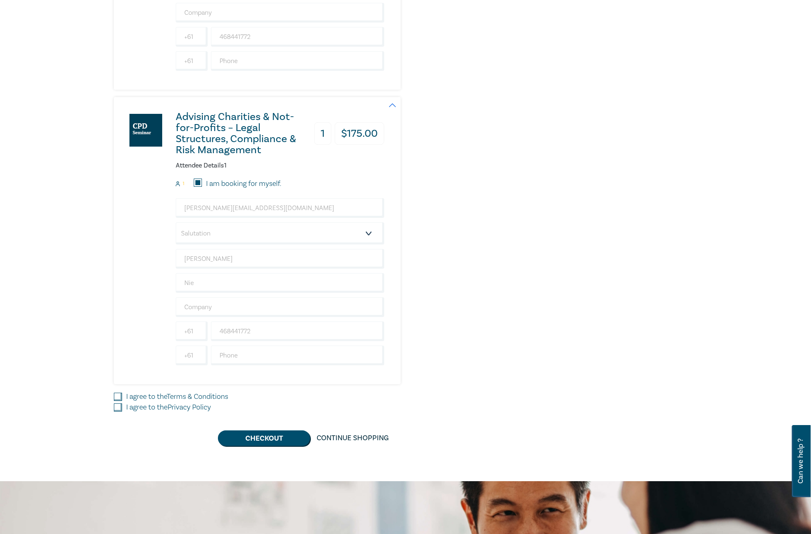
scroll to position [779, 0]
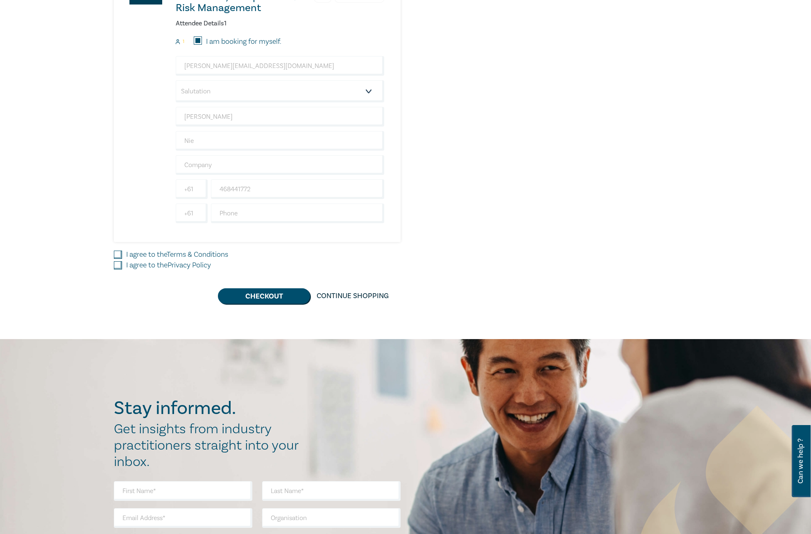
click at [120, 256] on input "I agree to the Terms & Conditions" at bounding box center [118, 255] width 8 height 8
checkbox input "true"
click at [120, 262] on input "I agree to the Privacy Policy" at bounding box center [118, 265] width 8 height 8
checkbox input "true"
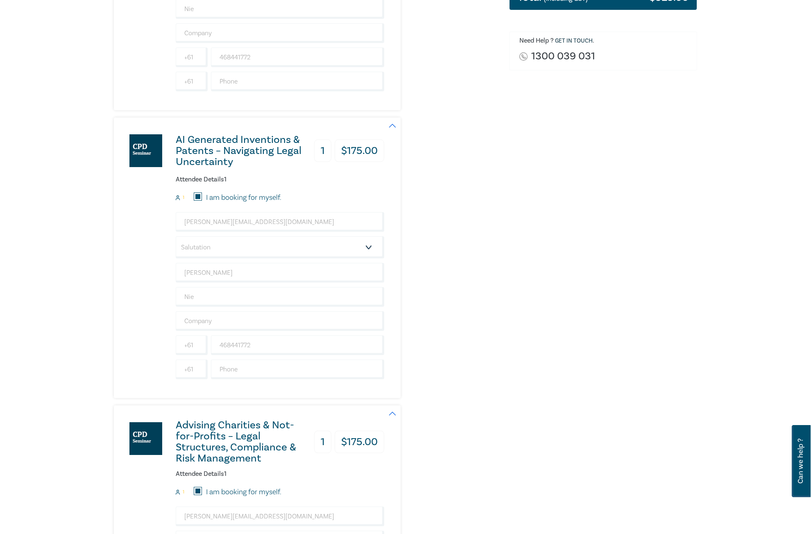
scroll to position [656, 0]
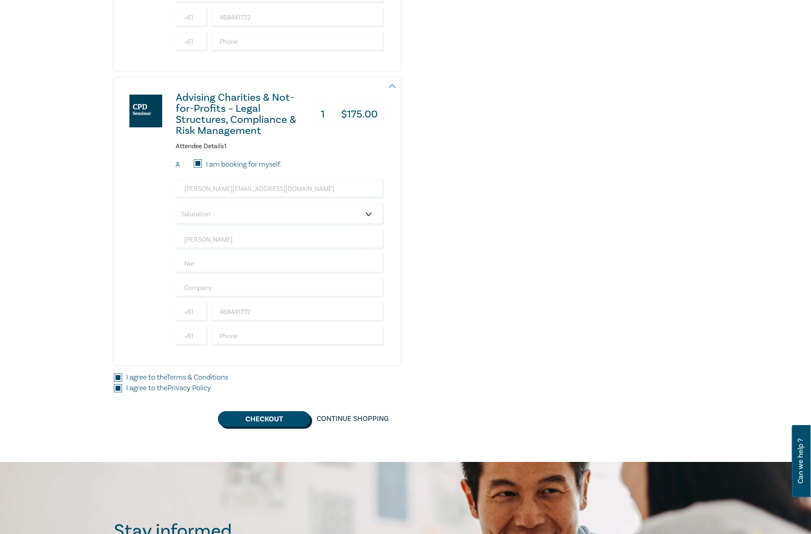
click at [255, 422] on button "Checkout" at bounding box center [264, 419] width 92 height 16
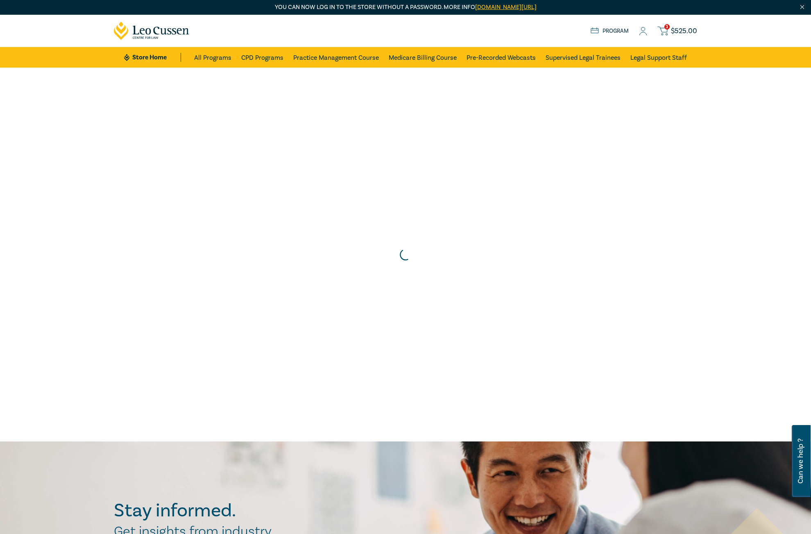
scroll to position [0, 0]
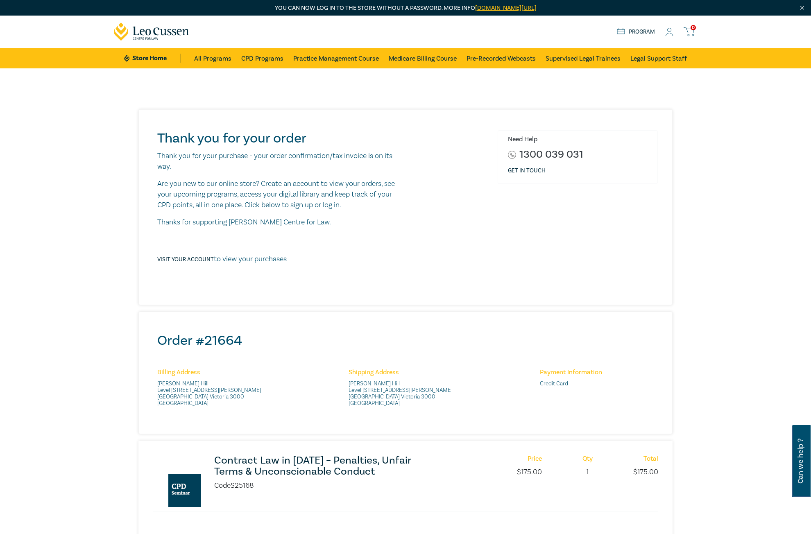
click at [523, 194] on div "Need Help 1300 039 031 Get in touch" at bounding box center [578, 207] width 170 height 154
click at [670, 28] on icon at bounding box center [669, 32] width 8 height 9
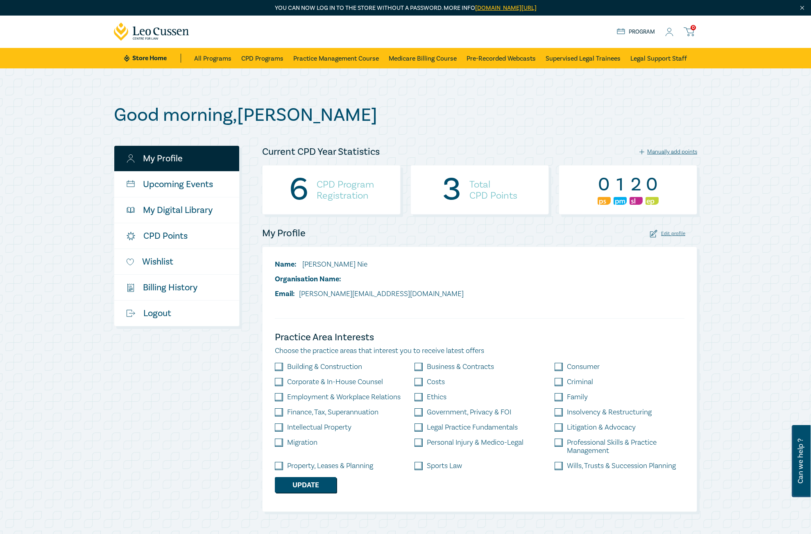
drag, startPoint x: 629, startPoint y: 121, endPoint x: 633, endPoint y: 96, distance: 25.4
click at [629, 120] on h1 "Good morning , Natalie" at bounding box center [405, 114] width 583 height 21
click at [662, 92] on div "Good morning , Natalie My Profile Upcoming Events My Digital Library CPD Points…" at bounding box center [405, 308] width 811 height 480
click at [666, 33] on icon at bounding box center [669, 32] width 8 height 9
click at [356, 190] on h4 "CPD Program Registration" at bounding box center [345, 190] width 57 height 22
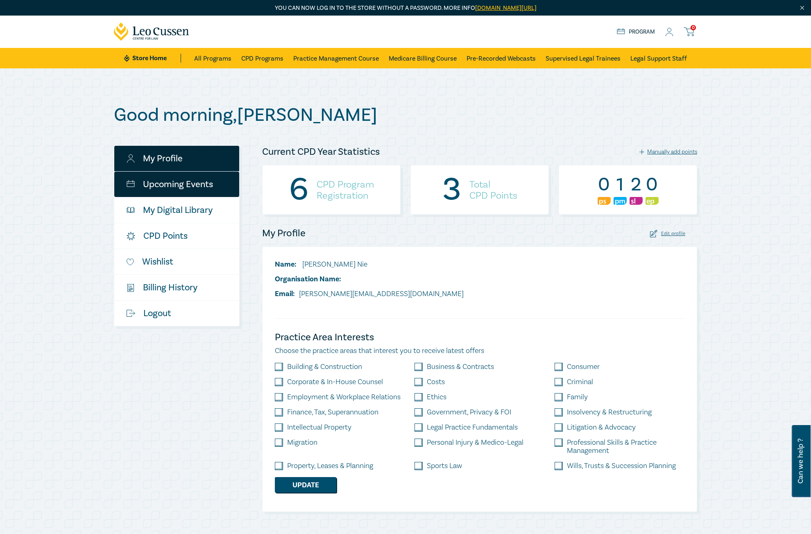
click at [162, 184] on link "Upcoming Events" at bounding box center [176, 184] width 125 height 25
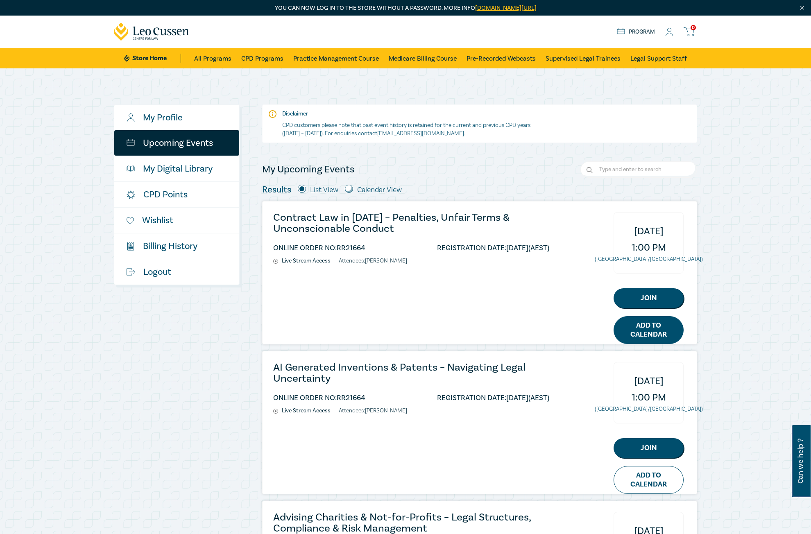
click at [648, 334] on link "Add to Calendar" at bounding box center [649, 330] width 70 height 28
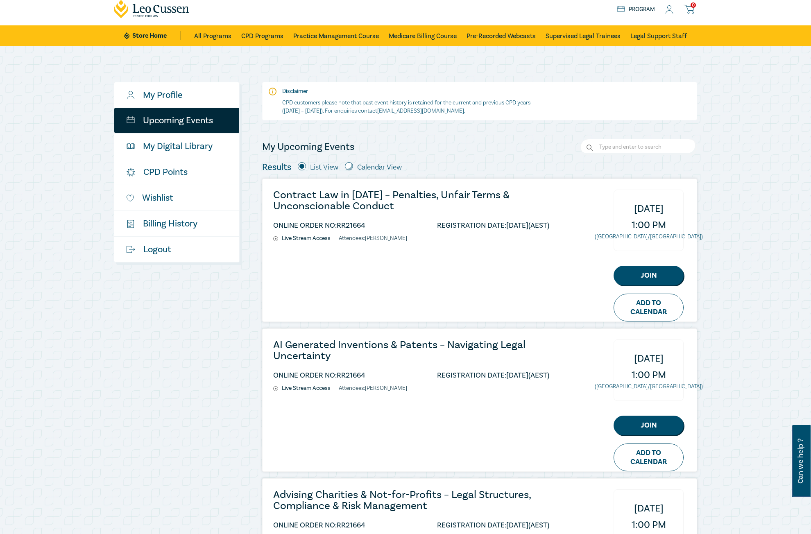
scroll to position [41, 0]
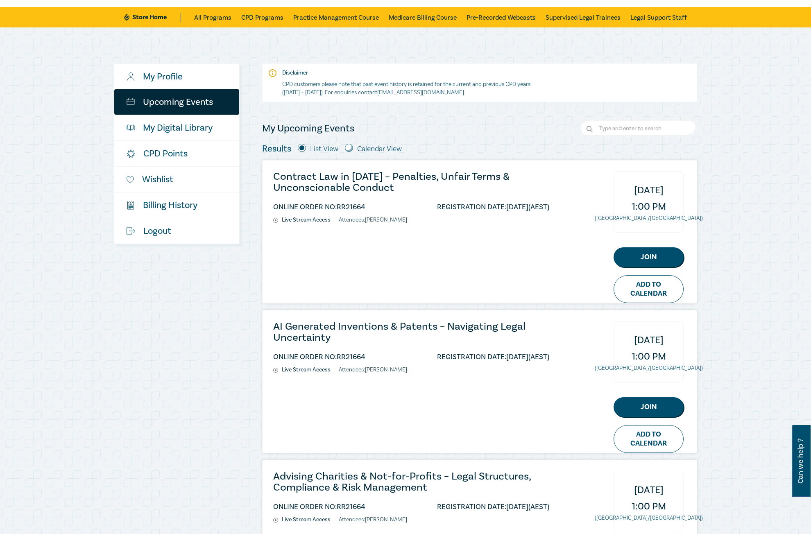
click at [502, 248] on div "Contract Law in [DATE] – Penalties, Unfair Terms & Unconscionable Conduct ONLIN…" at bounding box center [480, 232] width 434 height 143
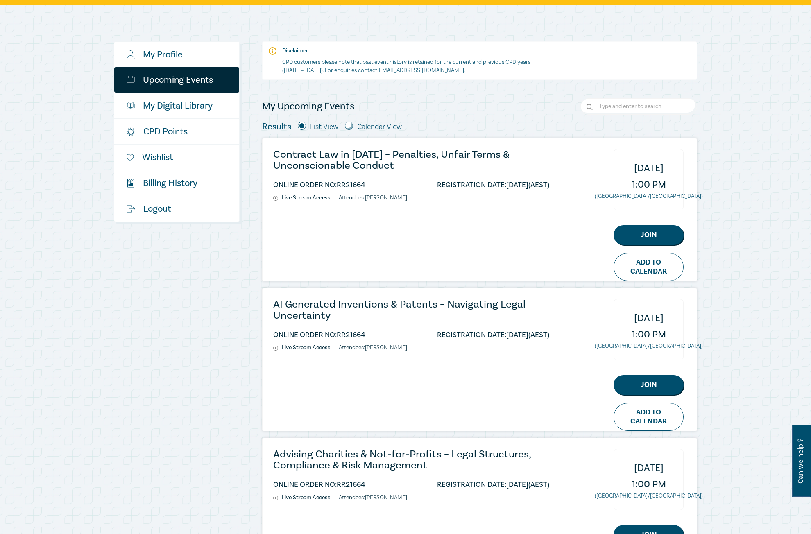
scroll to position [82, 0]
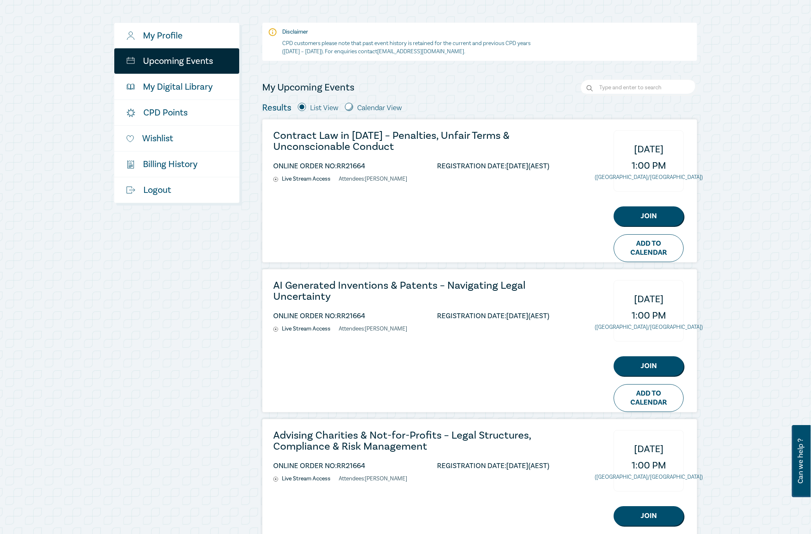
drag, startPoint x: 371, startPoint y: 116, endPoint x: 370, endPoint y: 110, distance: 5.6
click at [371, 115] on div "My Upcoming Events Results List View Calendar View [DATE] Back Next [DATE] Mont…" at bounding box center [479, 320] width 435 height 483
click at [370, 110] on label "Calendar View" at bounding box center [379, 108] width 45 height 11
click at [350, 107] on input "radio" at bounding box center [349, 107] width 8 height 8
radio input "true"
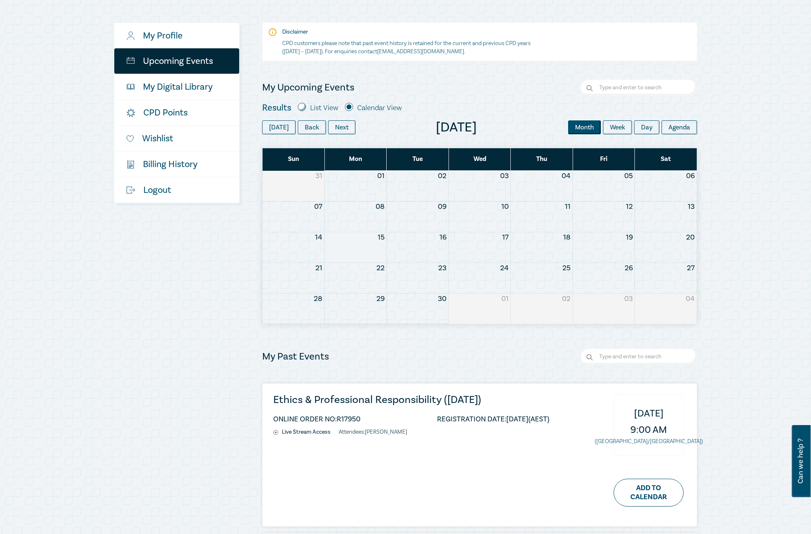
click at [301, 107] on input "radio" at bounding box center [302, 107] width 8 height 8
radio input "true"
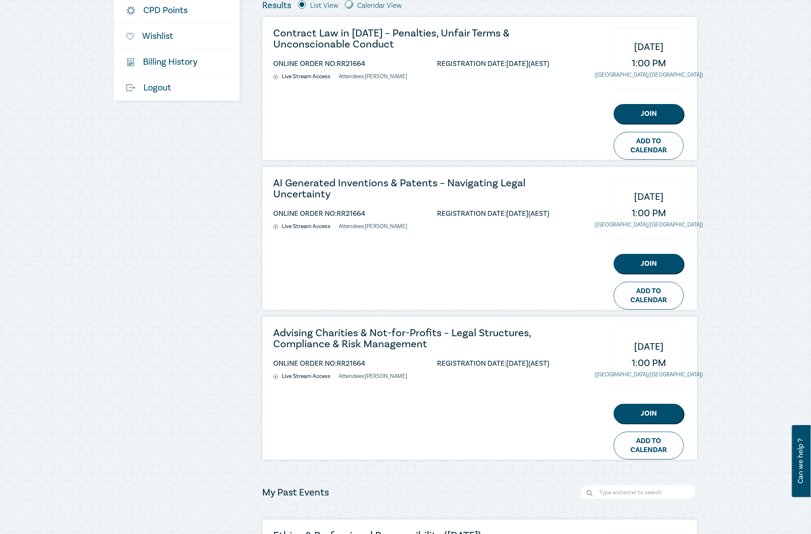
scroll to position [164, 0]
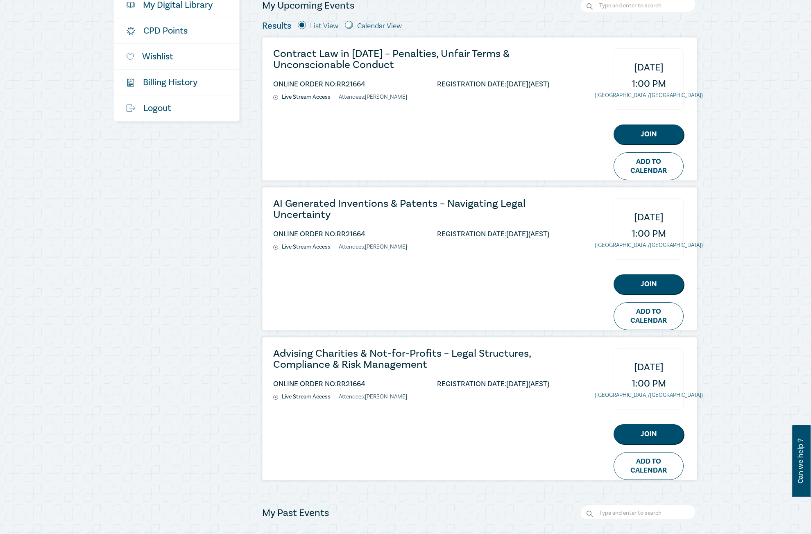
drag, startPoint x: 583, startPoint y: 392, endPoint x: 497, endPoint y: 381, distance: 85.9
click at [581, 392] on div "Advising Charities & Not-for-Profits – Legal Structures, Compliance & Risk Mana…" at bounding box center [480, 409] width 434 height 143
drag, startPoint x: 381, startPoint y: 380, endPoint x: 567, endPoint y: 377, distance: 185.6
click at [566, 377] on div "Advising Charities & Not-for-Profits – Legal Structures, Compliance & Risk Mana…" at bounding box center [480, 409] width 434 height 143
click at [666, 397] on small "([GEOGRAPHIC_DATA]/[GEOGRAPHIC_DATA])" at bounding box center [649, 395] width 108 height 7
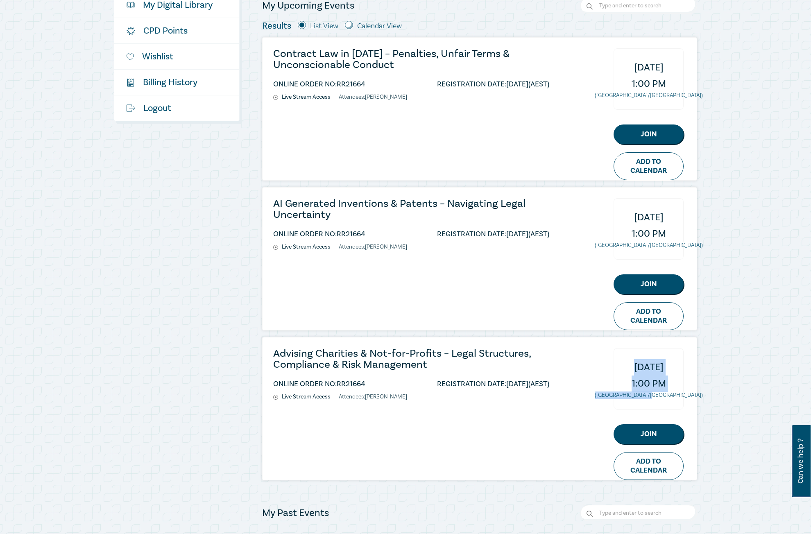
drag, startPoint x: 674, startPoint y: 395, endPoint x: 619, endPoint y: 376, distance: 59.1
click at [619, 376] on div "[DATE] 1:00 PM ([GEOGRAPHIC_DATA]/[GEOGRAPHIC_DATA])" at bounding box center [649, 378] width 70 height 61
click at [623, 381] on div "[DATE] 1:00 PM ([GEOGRAPHIC_DATA]/[GEOGRAPHIC_DATA])" at bounding box center [649, 378] width 70 height 61
click at [346, 366] on h3 "Advising Charities & Not-for-Profits – Legal Structures, Compliance & Risk Mana…" at bounding box center [411, 359] width 276 height 22
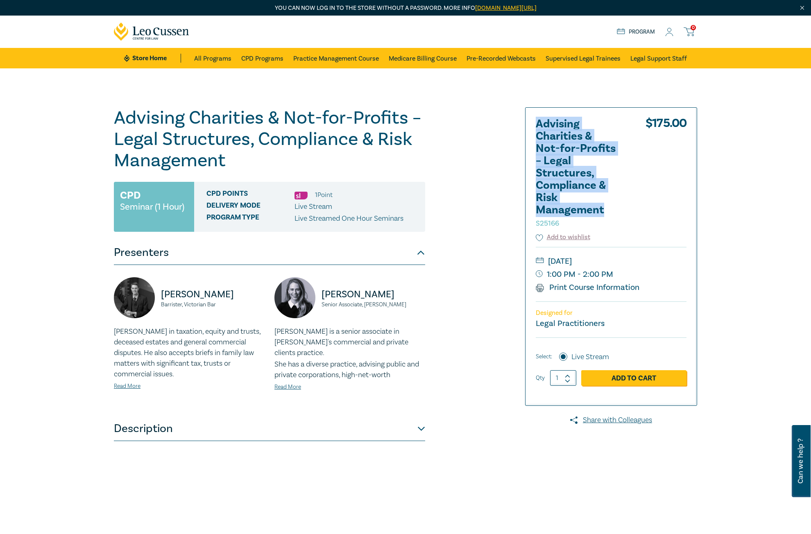
drag, startPoint x: 604, startPoint y: 211, endPoint x: 537, endPoint y: 118, distance: 114.4
click at [537, 118] on h2 "Advising Charities & Not-for-Profits – Legal Structures, Compliance & Risk Mana…" at bounding box center [581, 173] width 90 height 111
copy h2 "Advising Charities & Not-for-Profits – Legal Structures, Compliance & Risk Mana…"
click at [462, 170] on div "Advising Charities & Not-for-Profits – Legal Structures, Compliance & Risk Mana…" at bounding box center [306, 312] width 395 height 410
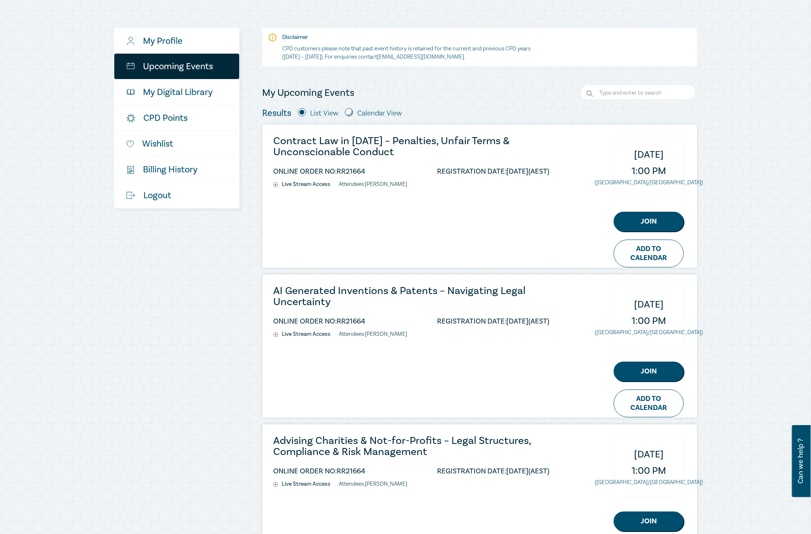
scroll to position [164, 0]
